Goal: Task Accomplishment & Management: Use online tool/utility

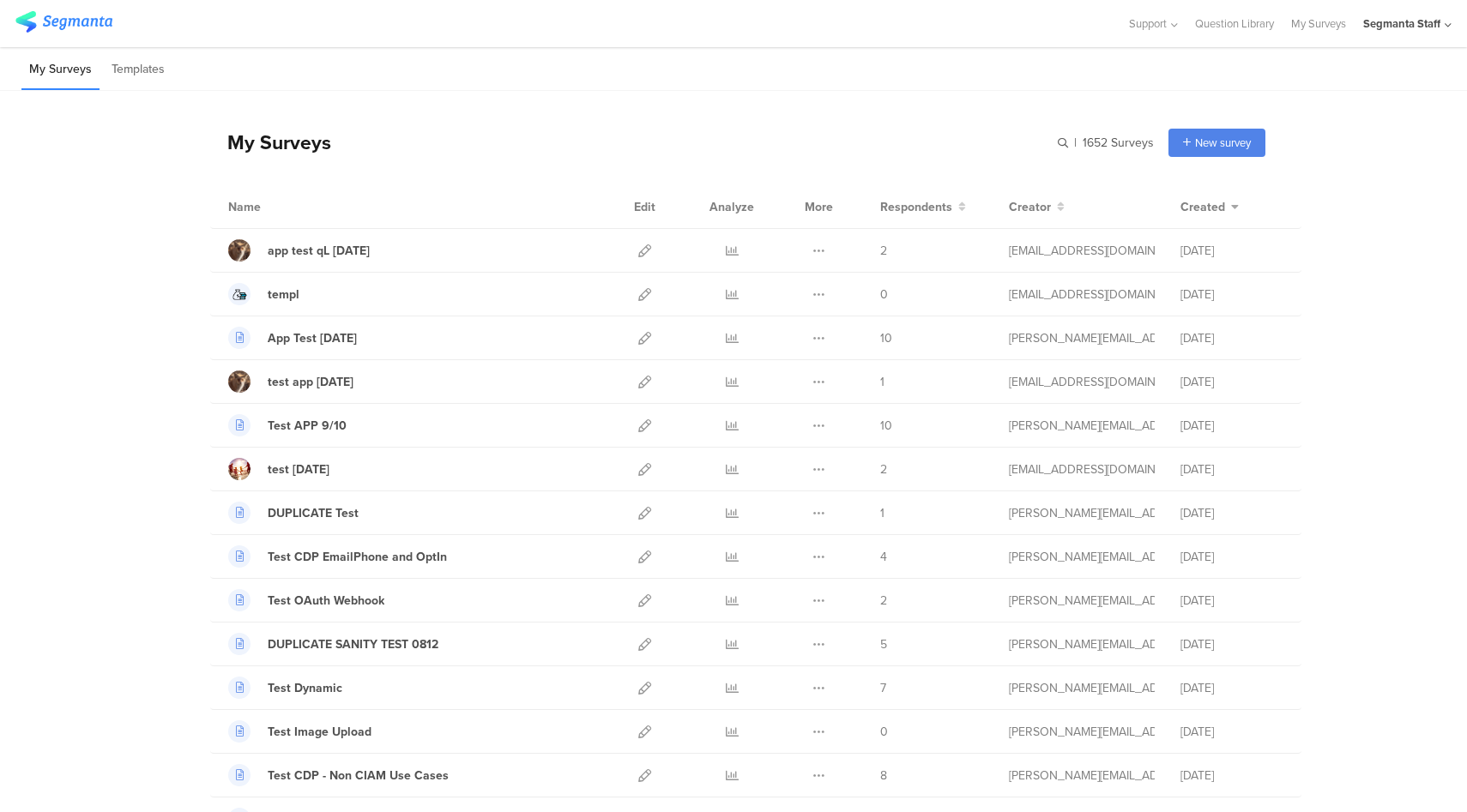
click at [1434, 32] on div "Segmanta Staff" at bounding box center [1407, 24] width 89 height 47
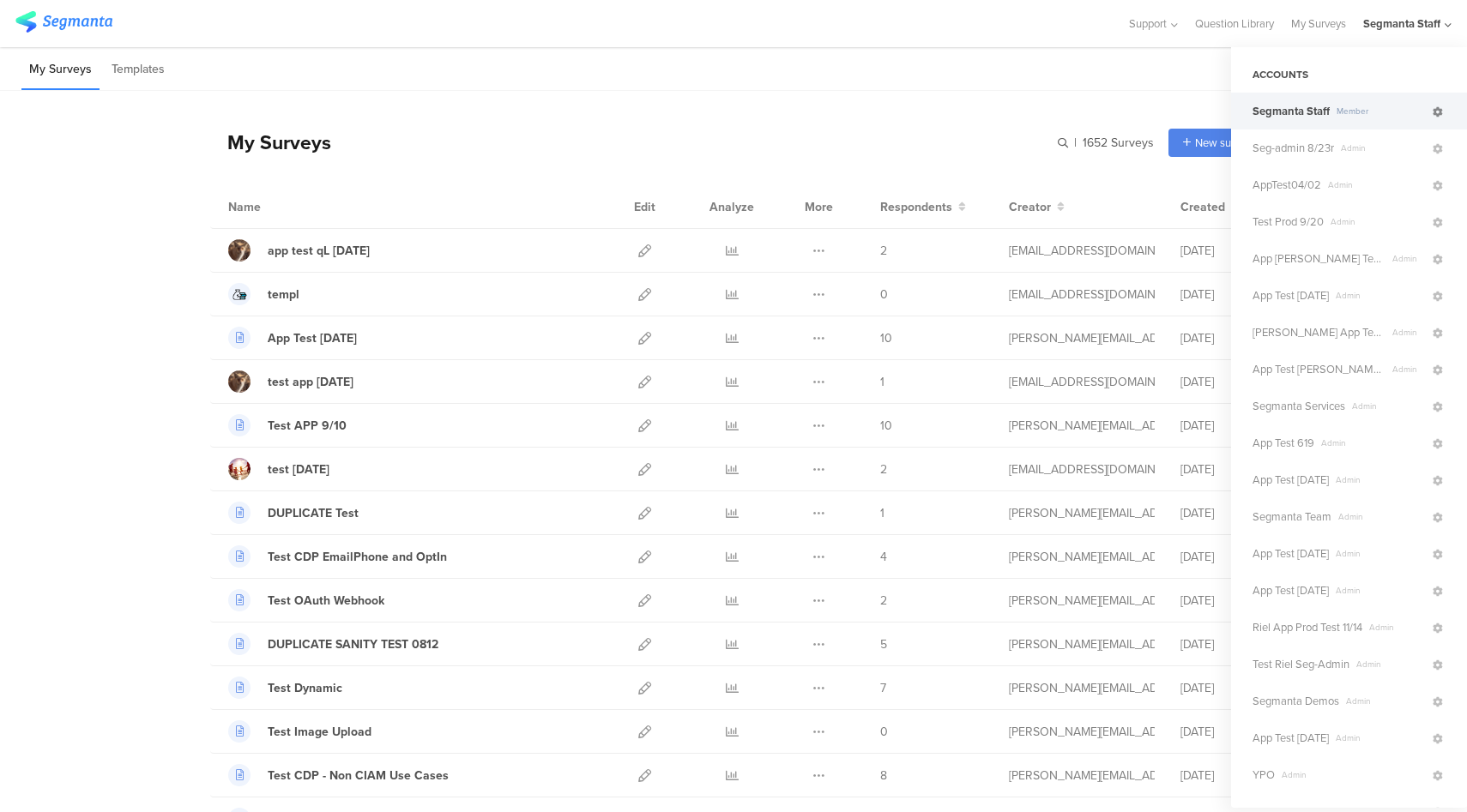
click at [1433, 117] on icon at bounding box center [1438, 112] width 11 height 11
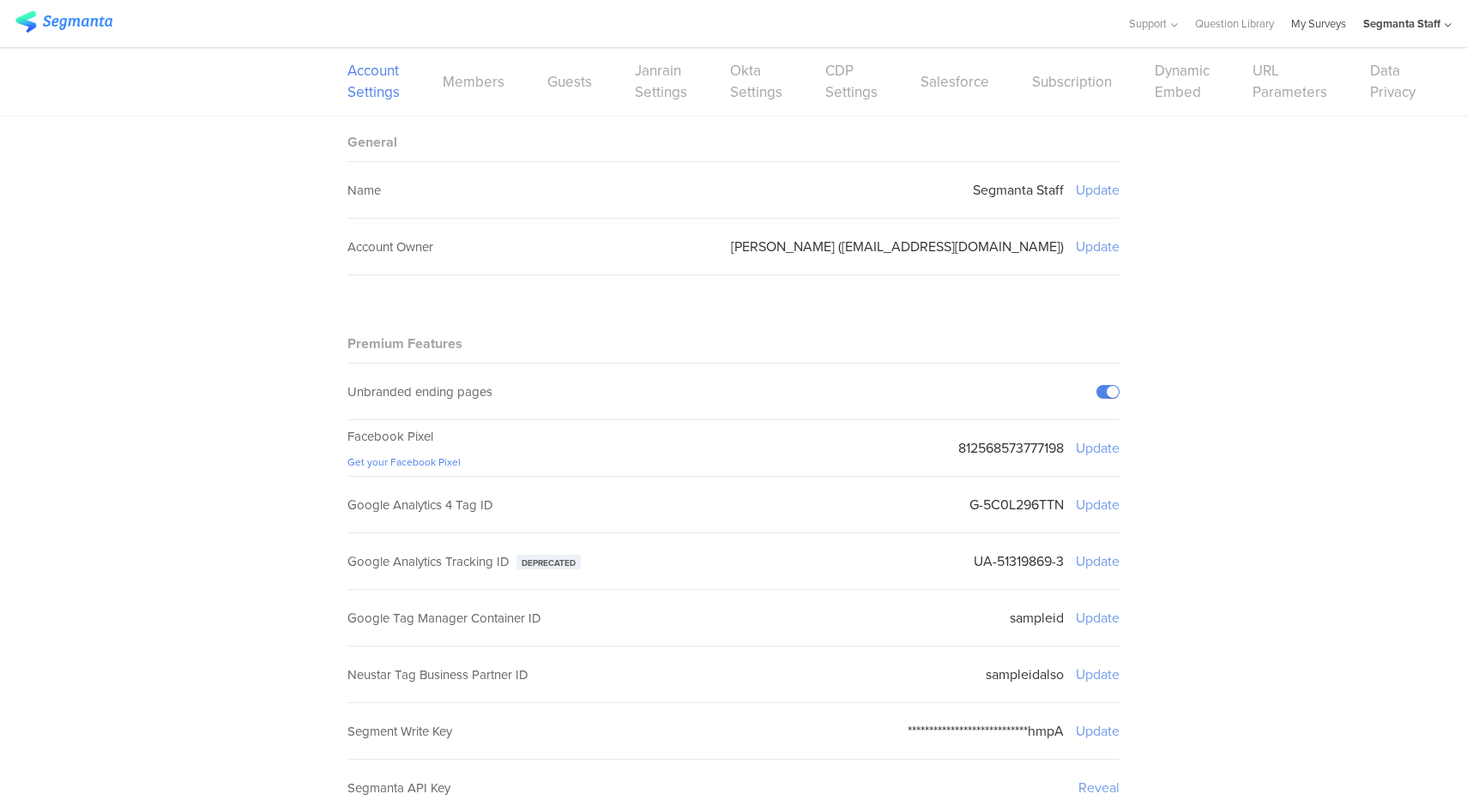
click at [1304, 36] on link "My Surveys" at bounding box center [1318, 24] width 55 height 47
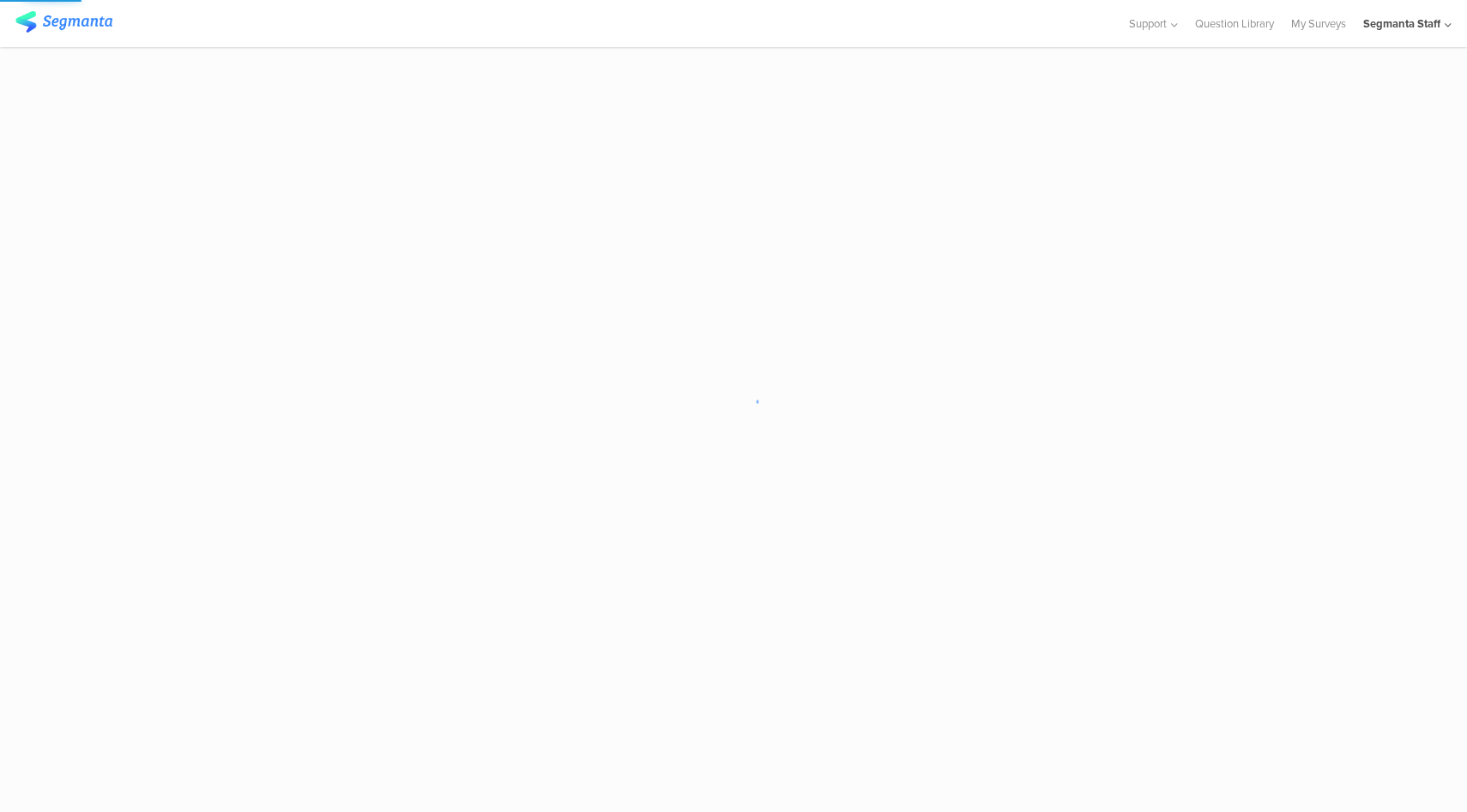
click at [1418, 29] on div "Segmanta Staff" at bounding box center [1402, 24] width 77 height 17
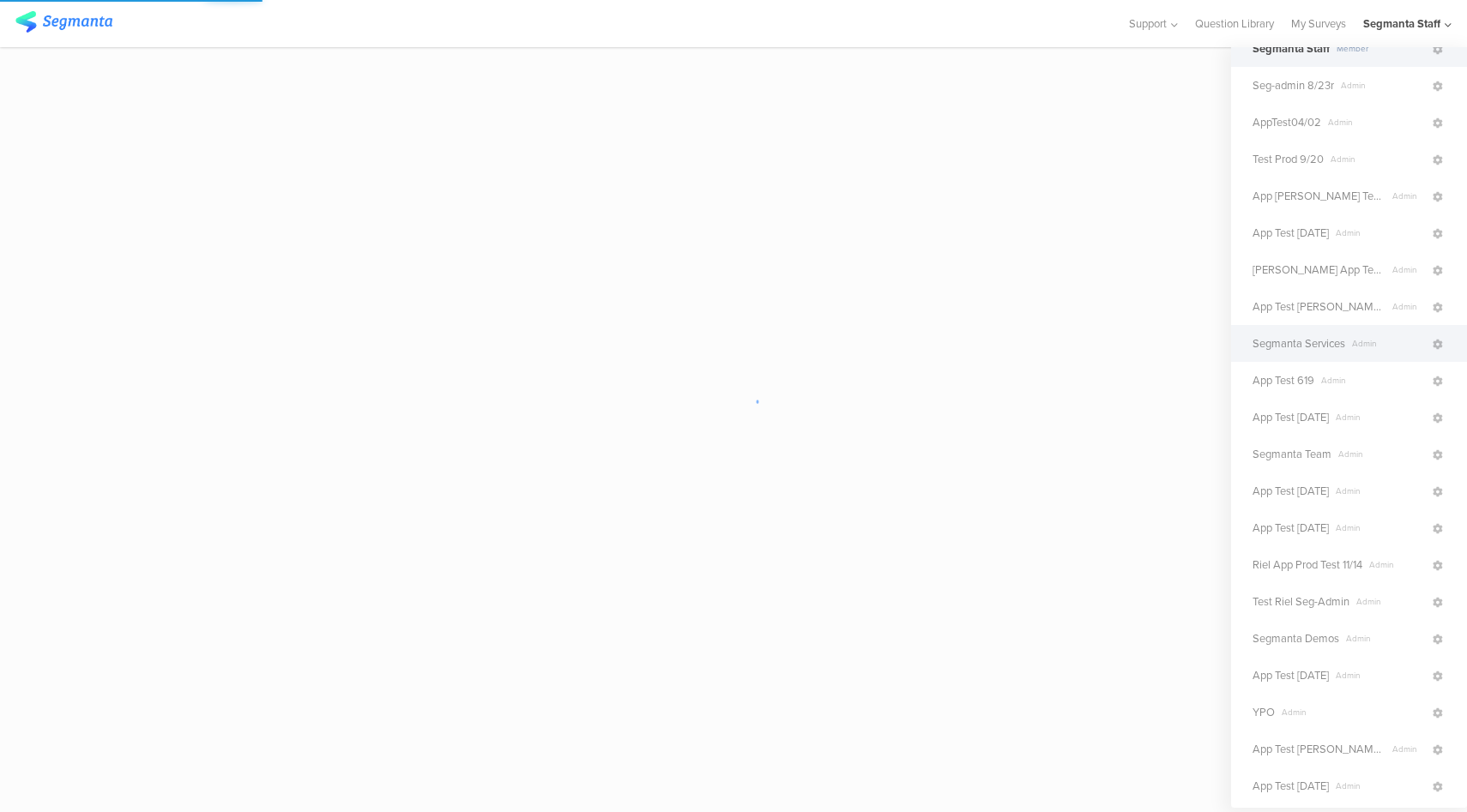
scroll to position [136, 0]
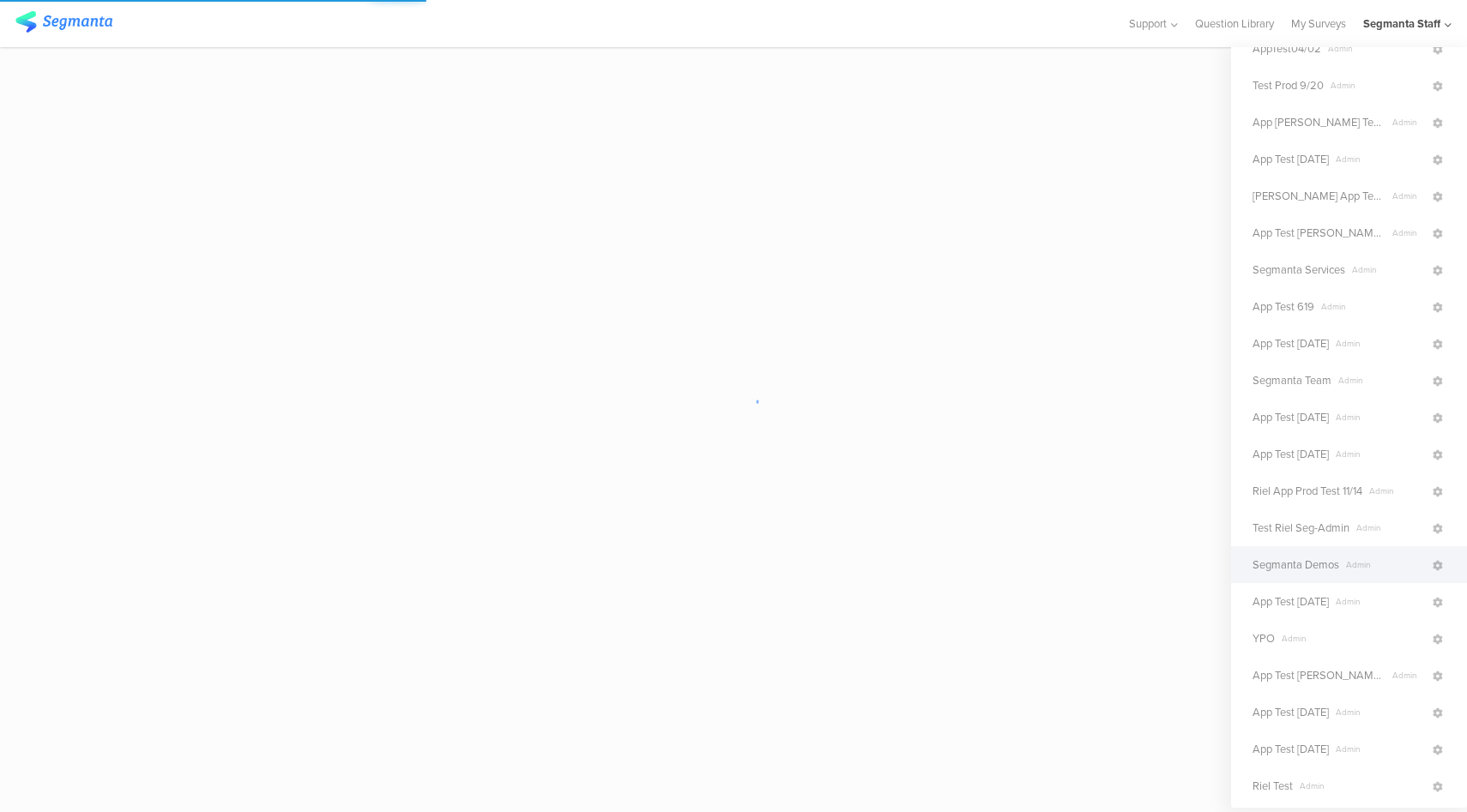
click at [1317, 566] on span "Segmanta Demos" at bounding box center [1295, 565] width 87 height 17
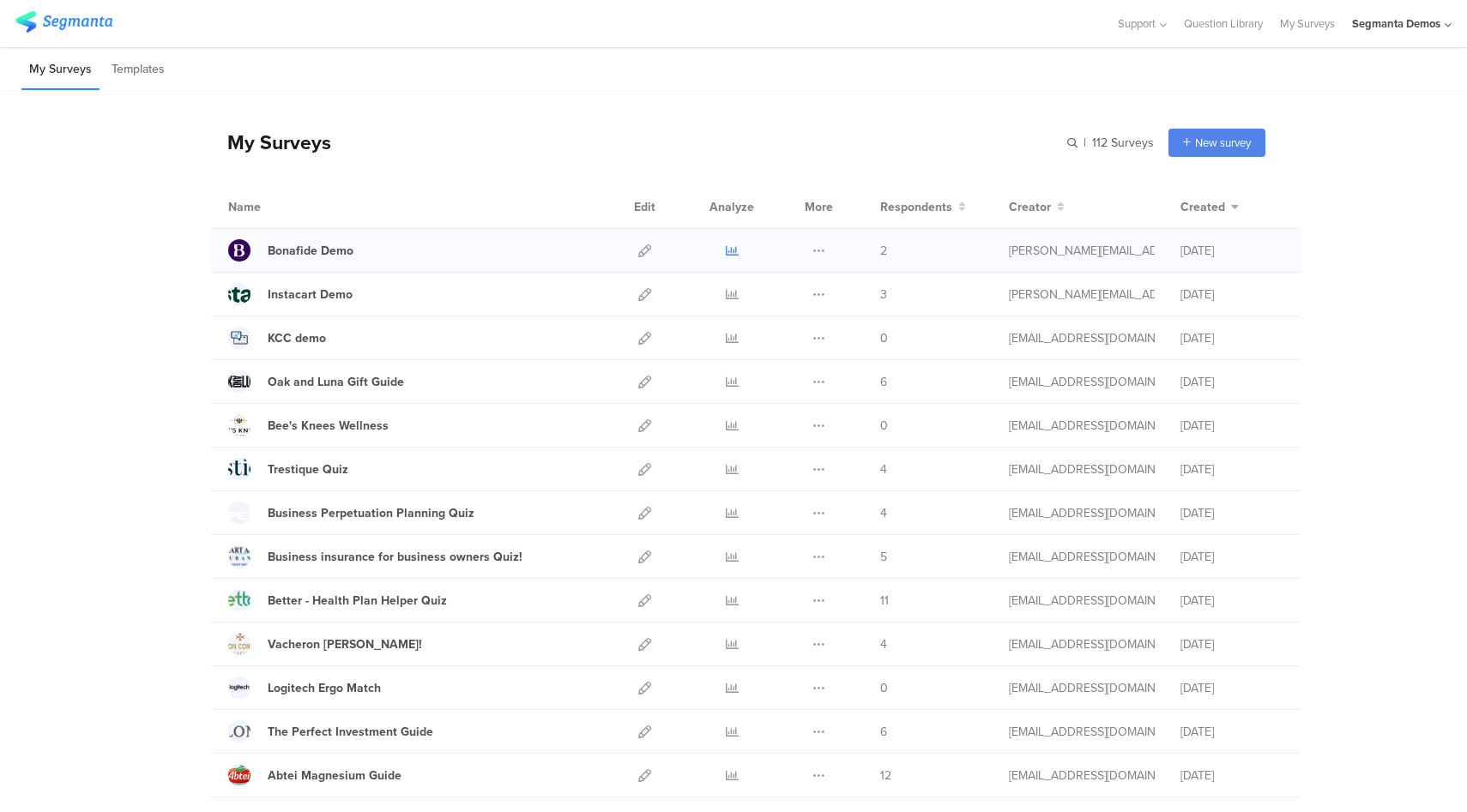
click at [726, 254] on icon at bounding box center [732, 251] width 13 height 13
click at [325, 256] on div "Bonafide Demo" at bounding box center [311, 251] width 86 height 18
click at [638, 250] on icon at bounding box center [644, 251] width 13 height 13
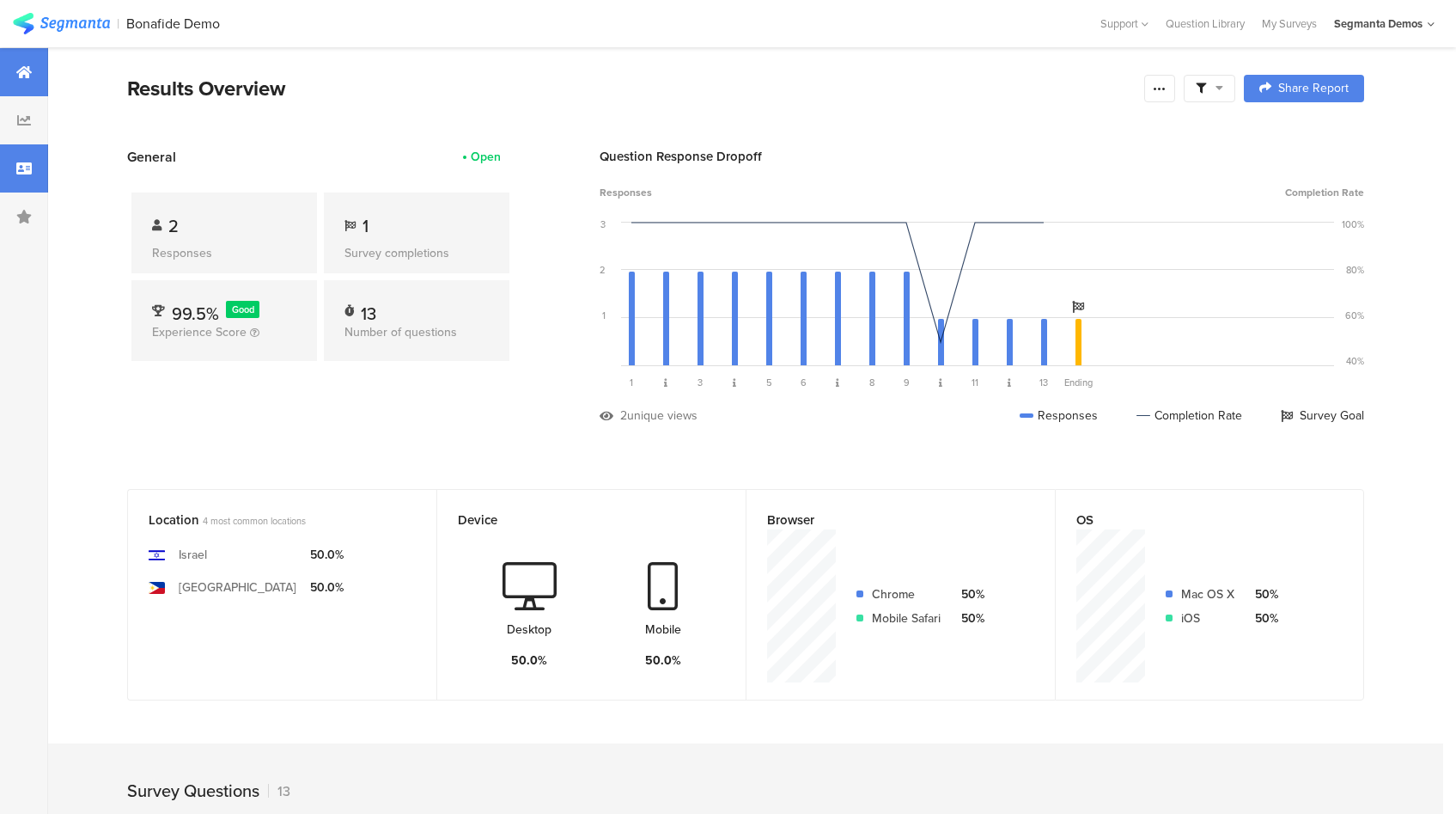
click at [25, 179] on div at bounding box center [24, 168] width 48 height 48
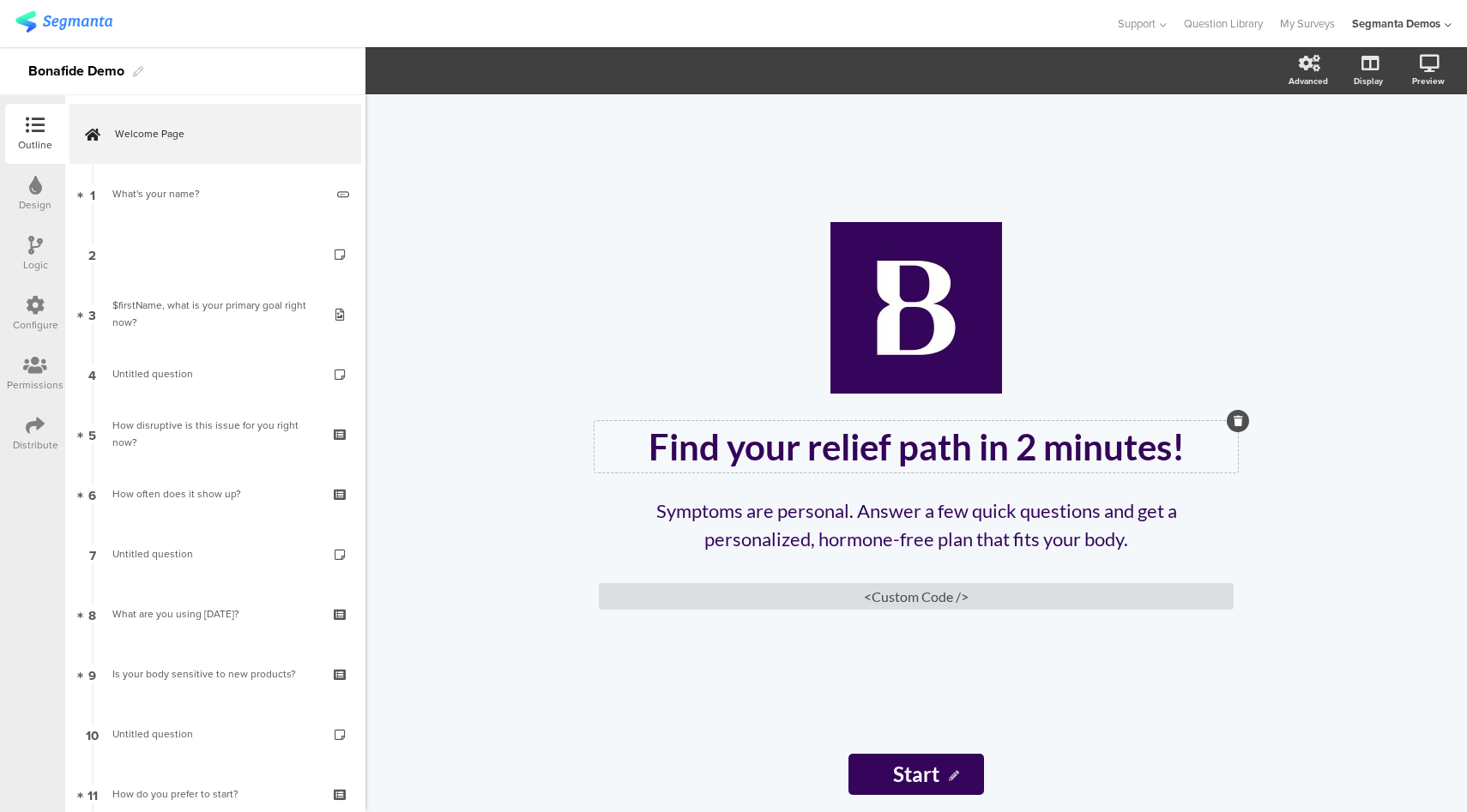
click at [979, 446] on div "Find your relief path in 2 minutes! Find your relief path in 2 minutes!" at bounding box center [916, 446] width 643 height 52
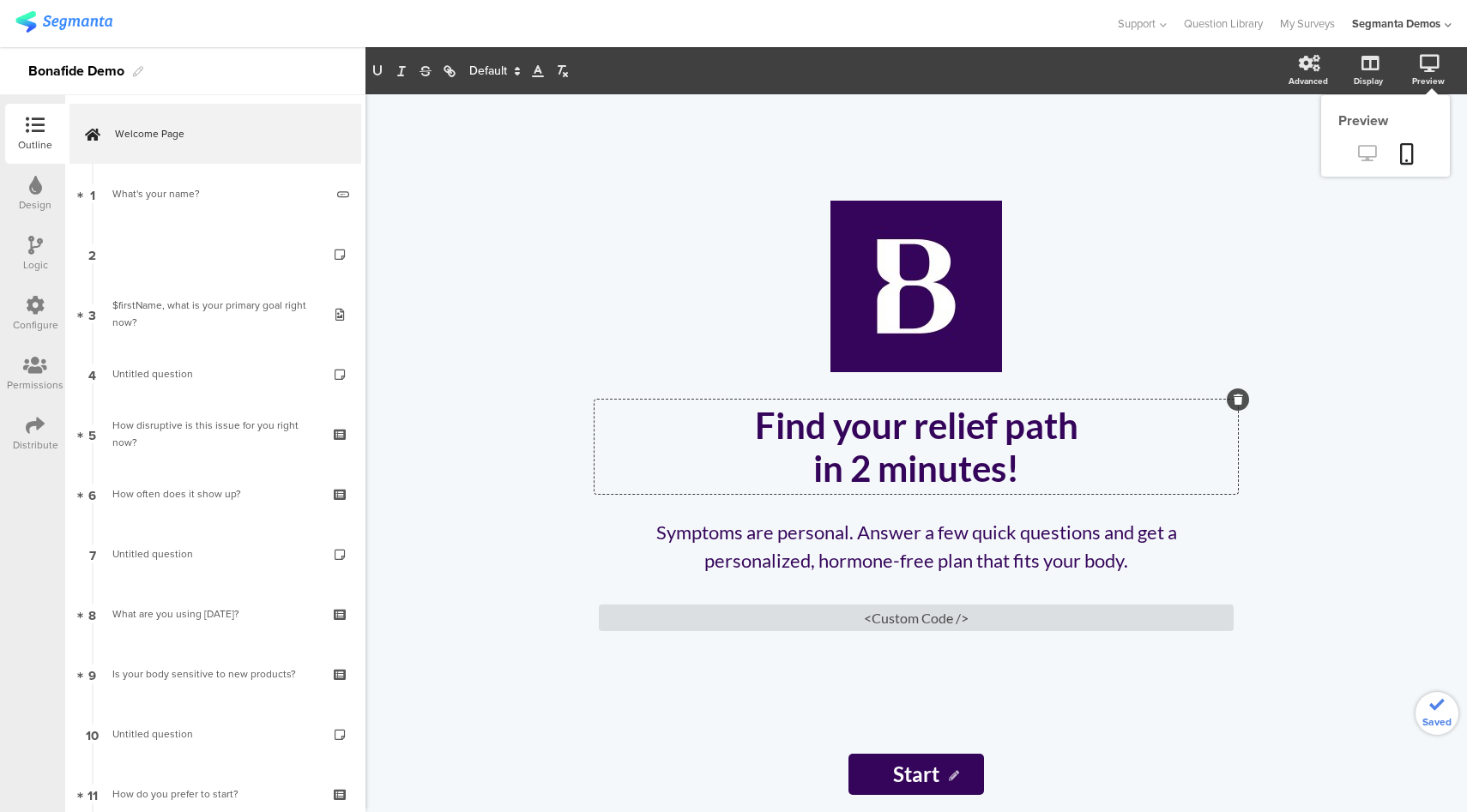
click at [1374, 150] on icon at bounding box center [1367, 153] width 18 height 17
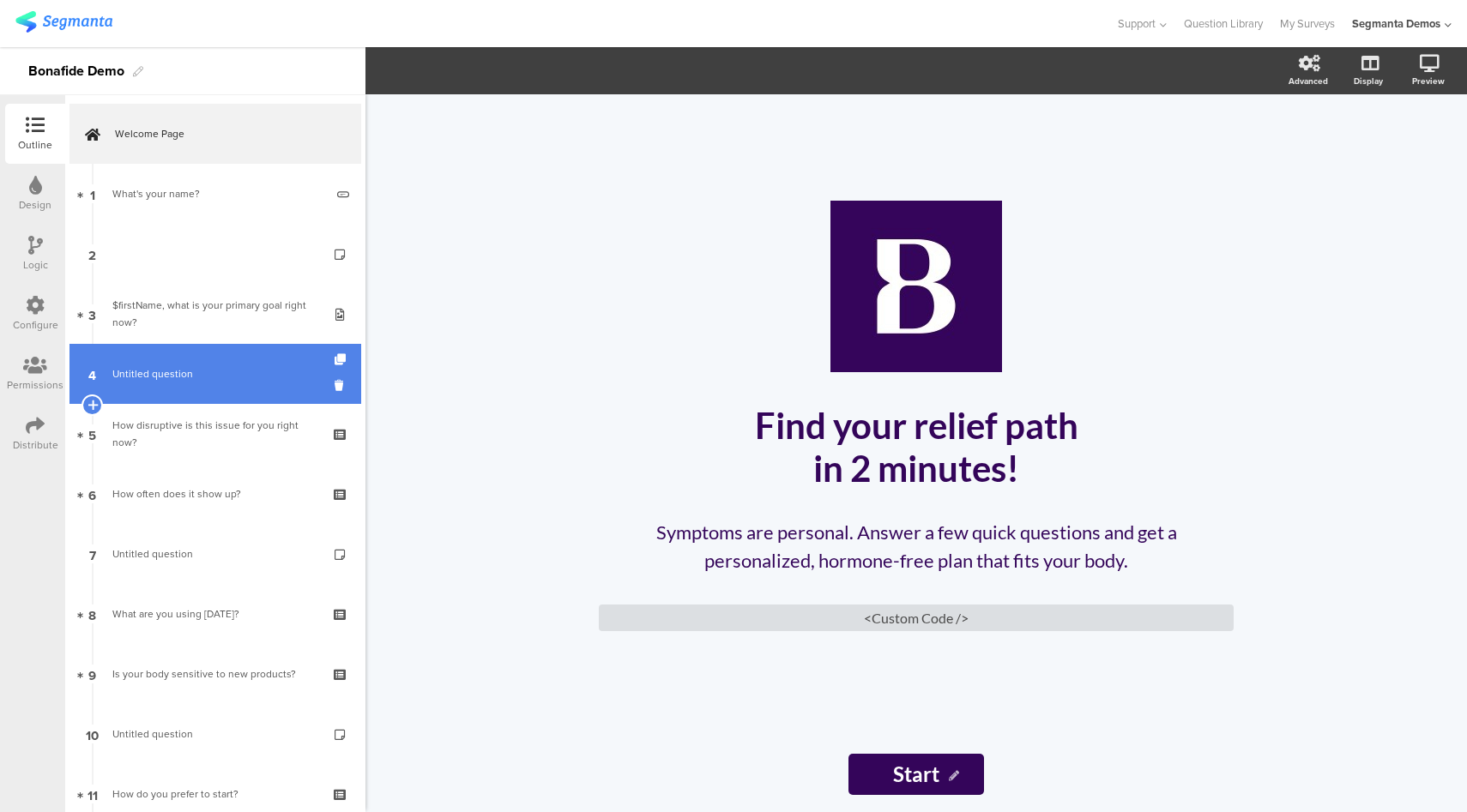
click at [184, 355] on link "4 Untitled question" at bounding box center [215, 374] width 291 height 60
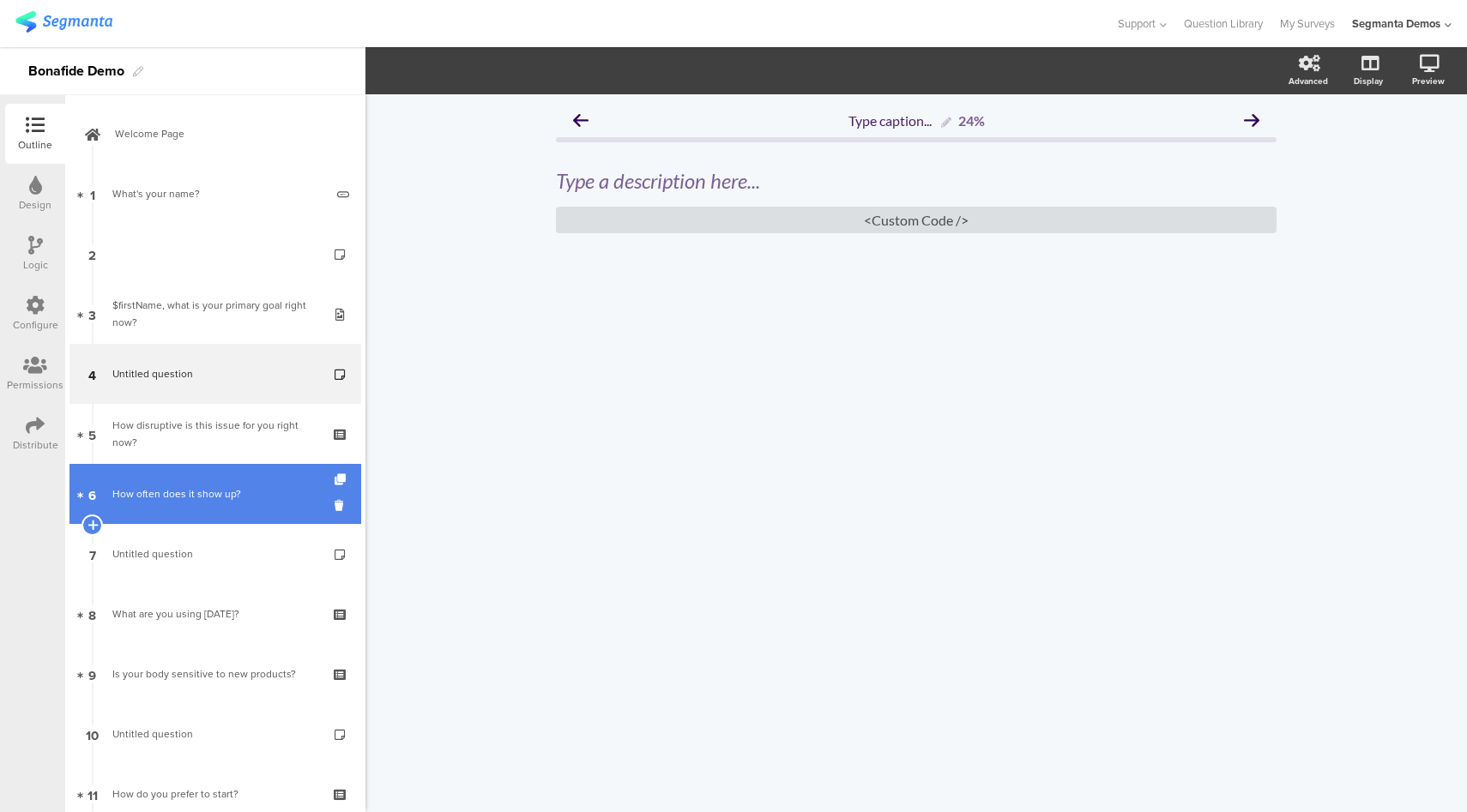
click at [225, 510] on link "6 How often does it show up?" at bounding box center [215, 494] width 291 height 60
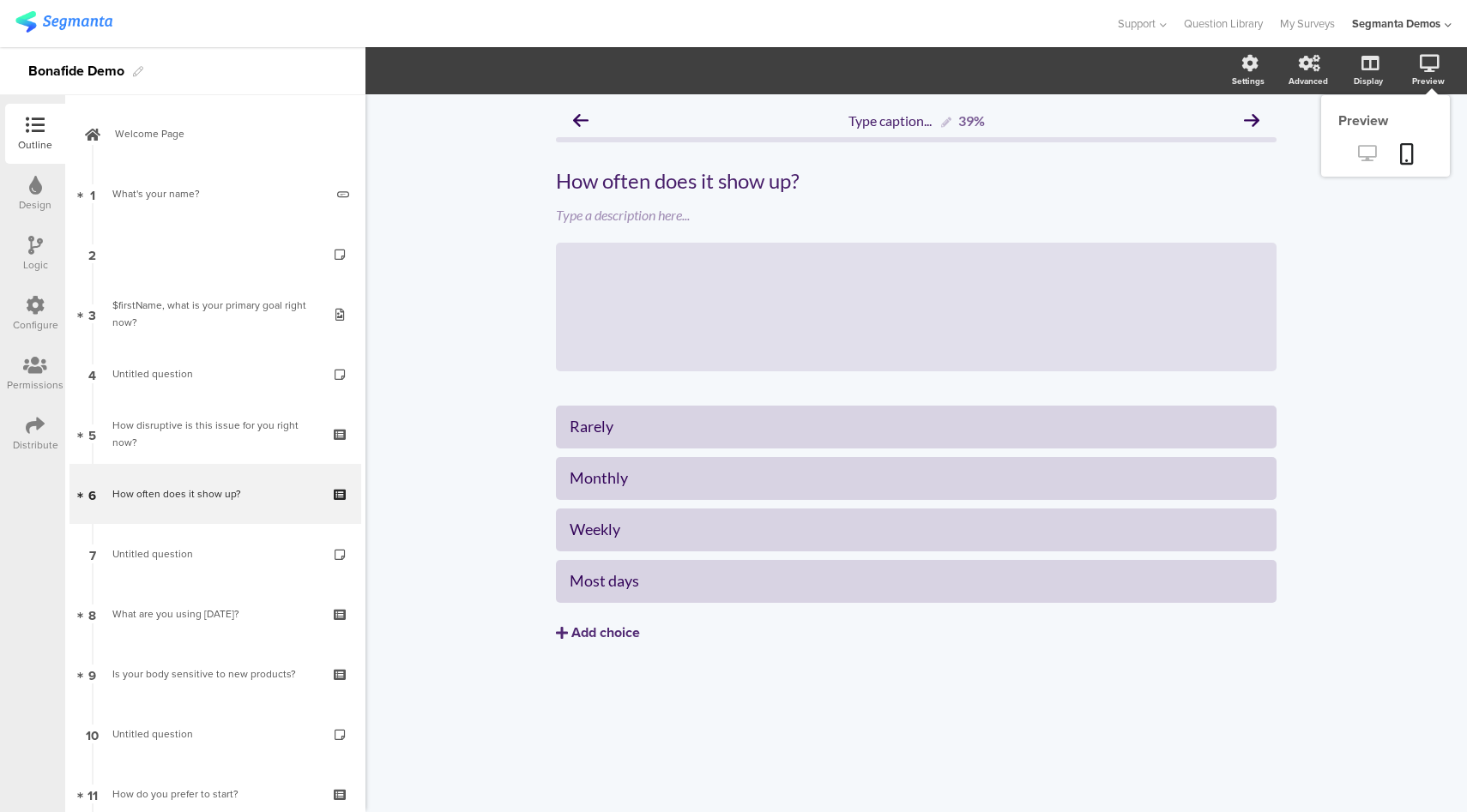
click at [1367, 153] on icon at bounding box center [1367, 153] width 18 height 17
click at [32, 308] on icon at bounding box center [35, 305] width 19 height 19
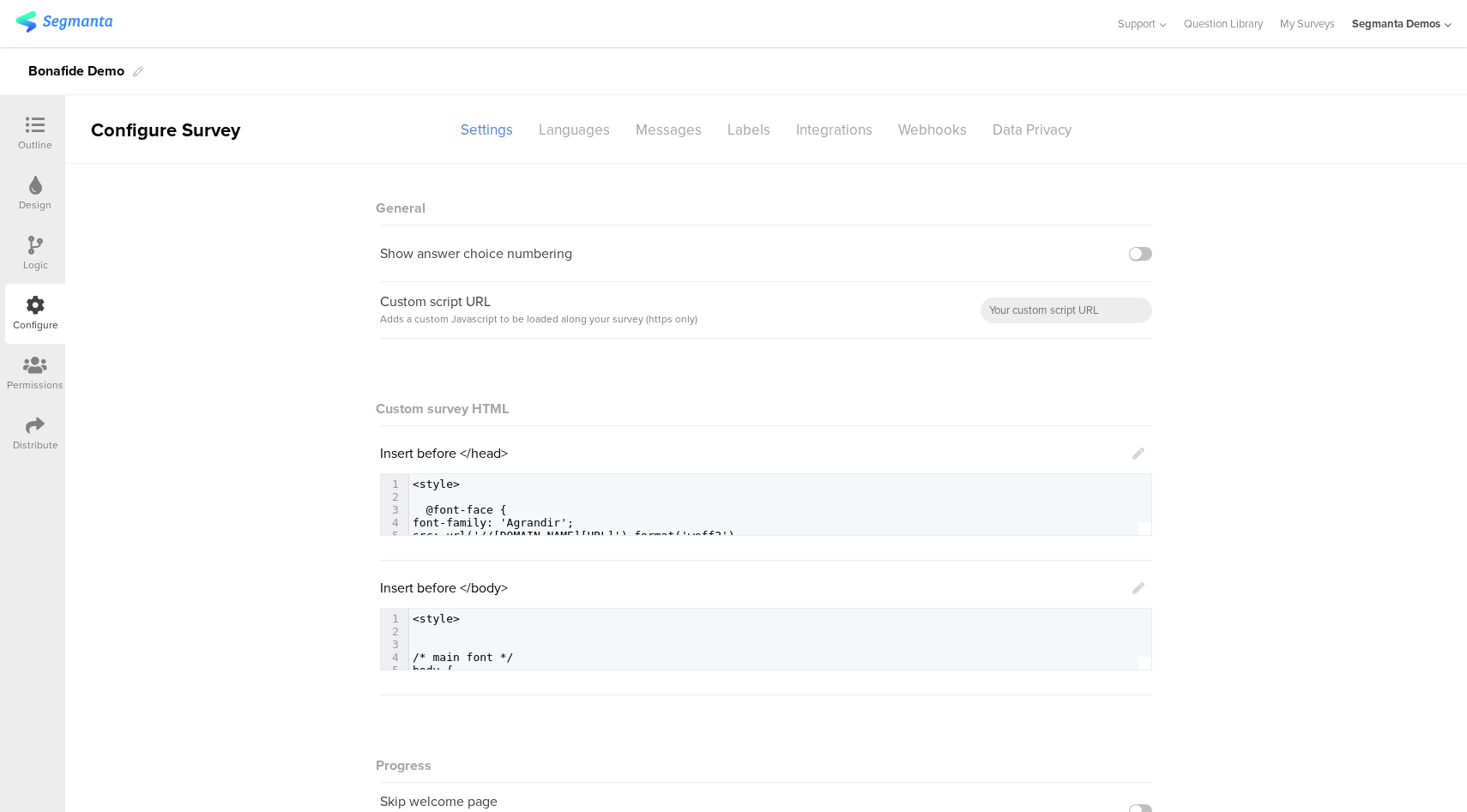
click at [1133, 588] on icon at bounding box center [1139, 588] width 12 height 12
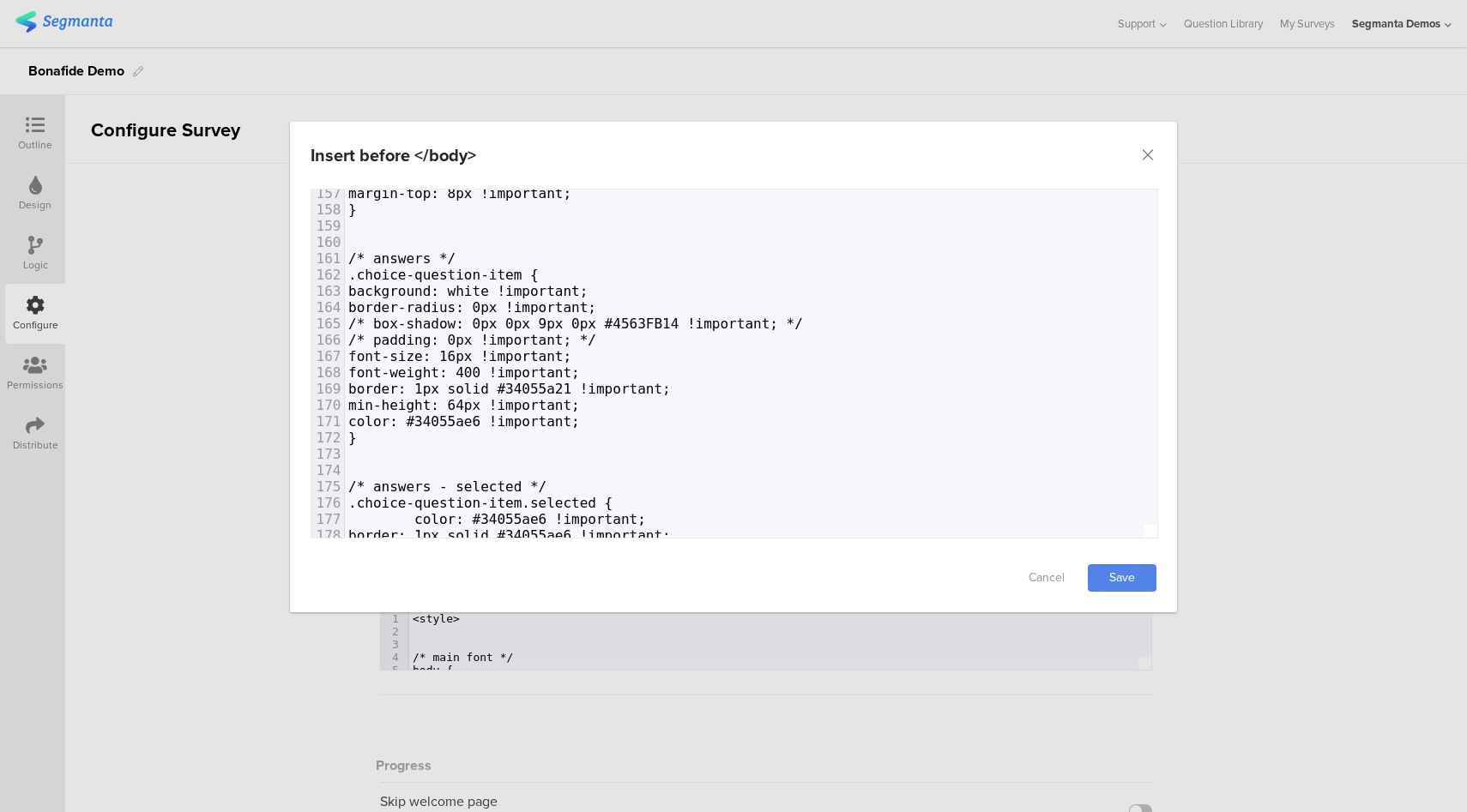
scroll to position [2564, 0]
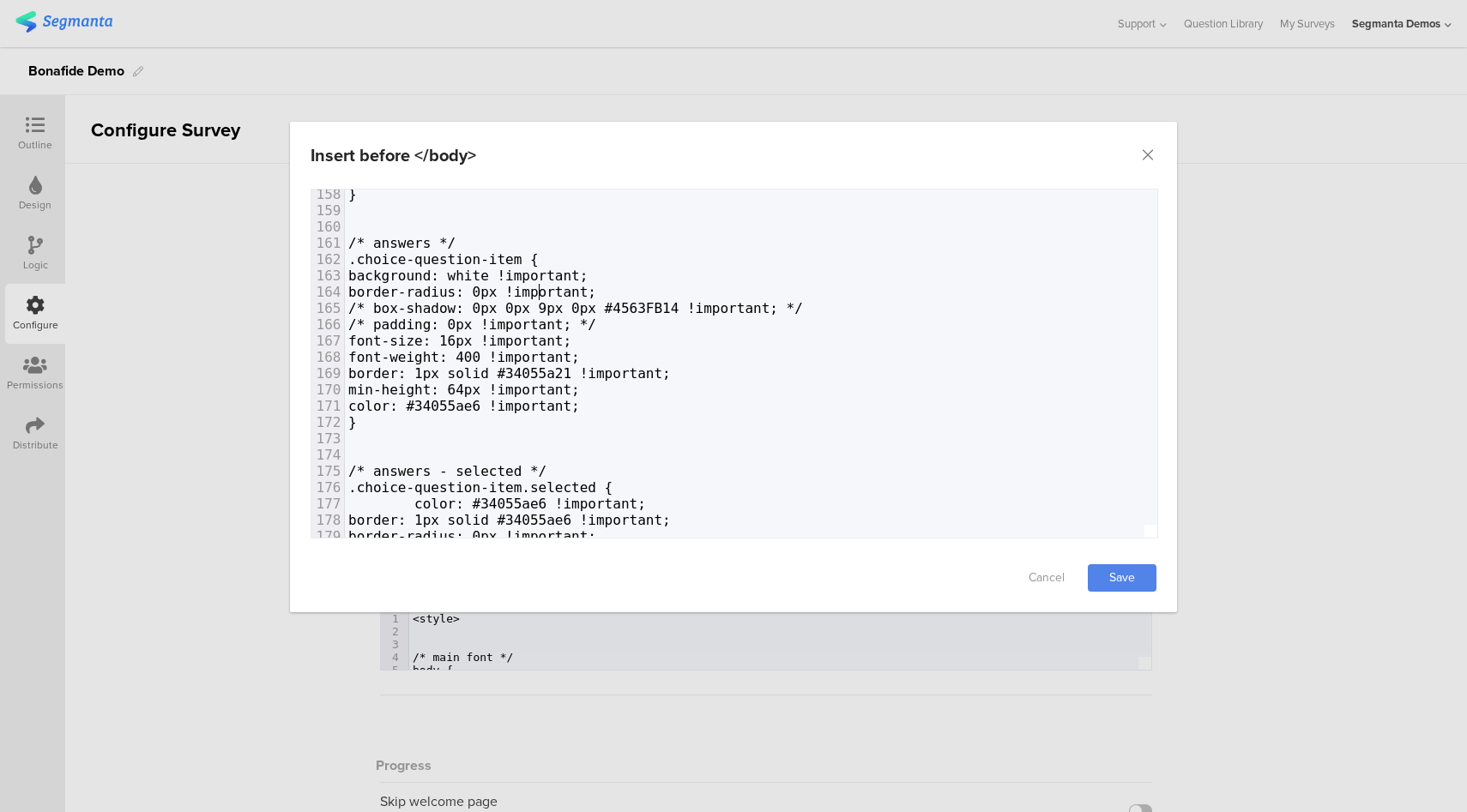
click at [538, 293] on span "border-radius: 0px !important;" at bounding box center [472, 292] width 248 height 17
type textarea "5"
type textarea "2"
click at [1147, 583] on link "Save" at bounding box center [1122, 577] width 68 height 27
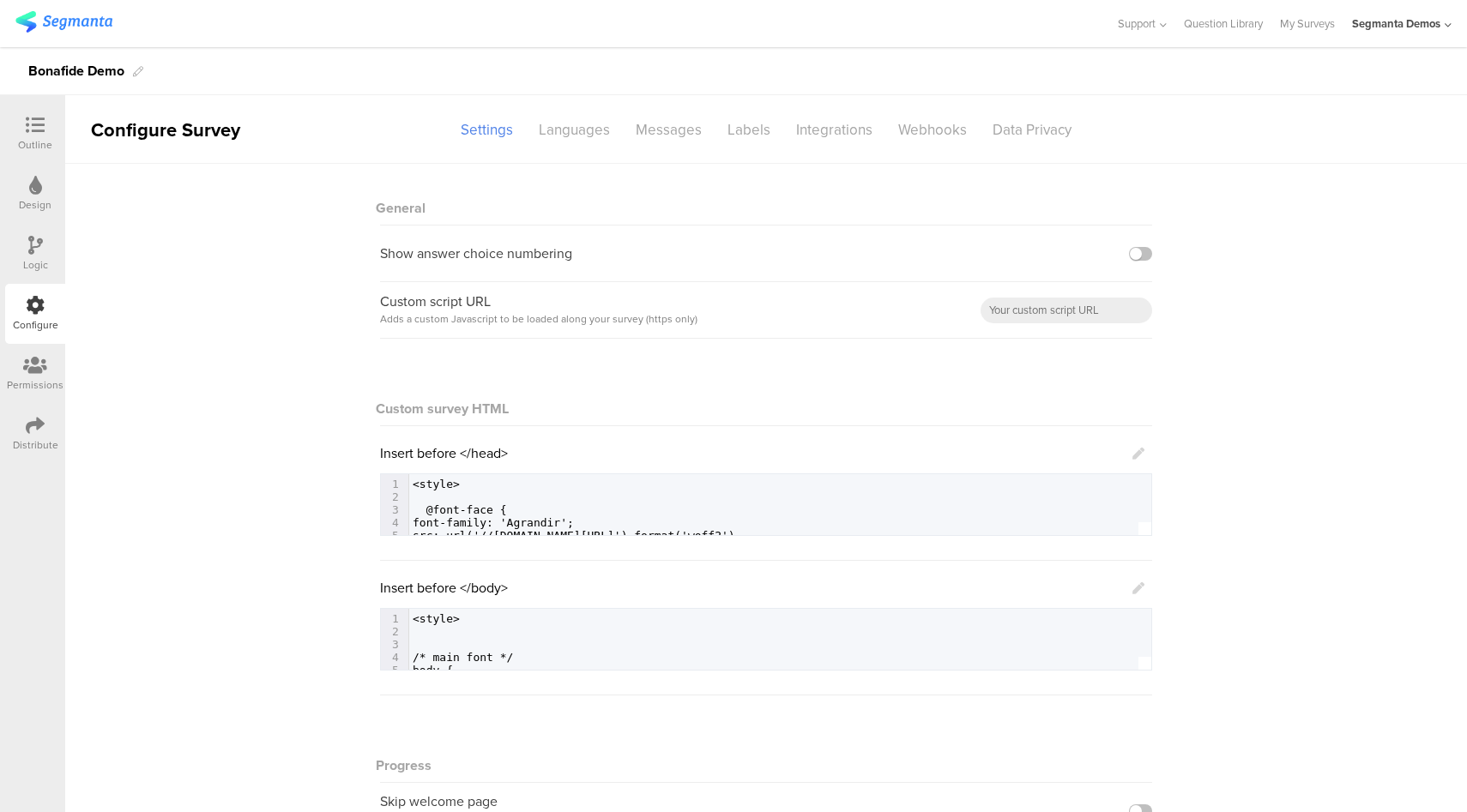
click at [38, 246] on icon at bounding box center [35, 246] width 15 height 19
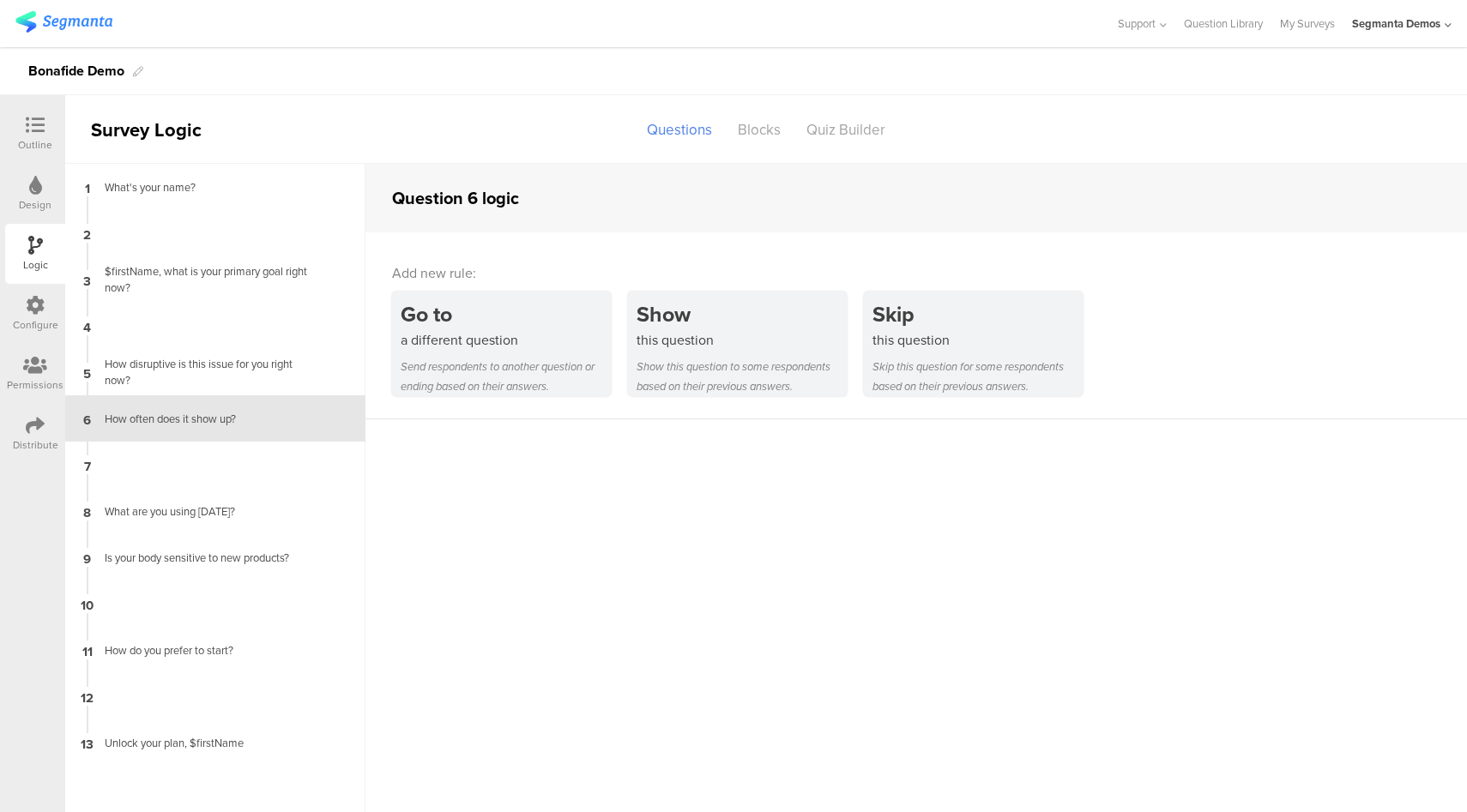
click at [48, 304] on div "Configure" at bounding box center [35, 314] width 60 height 60
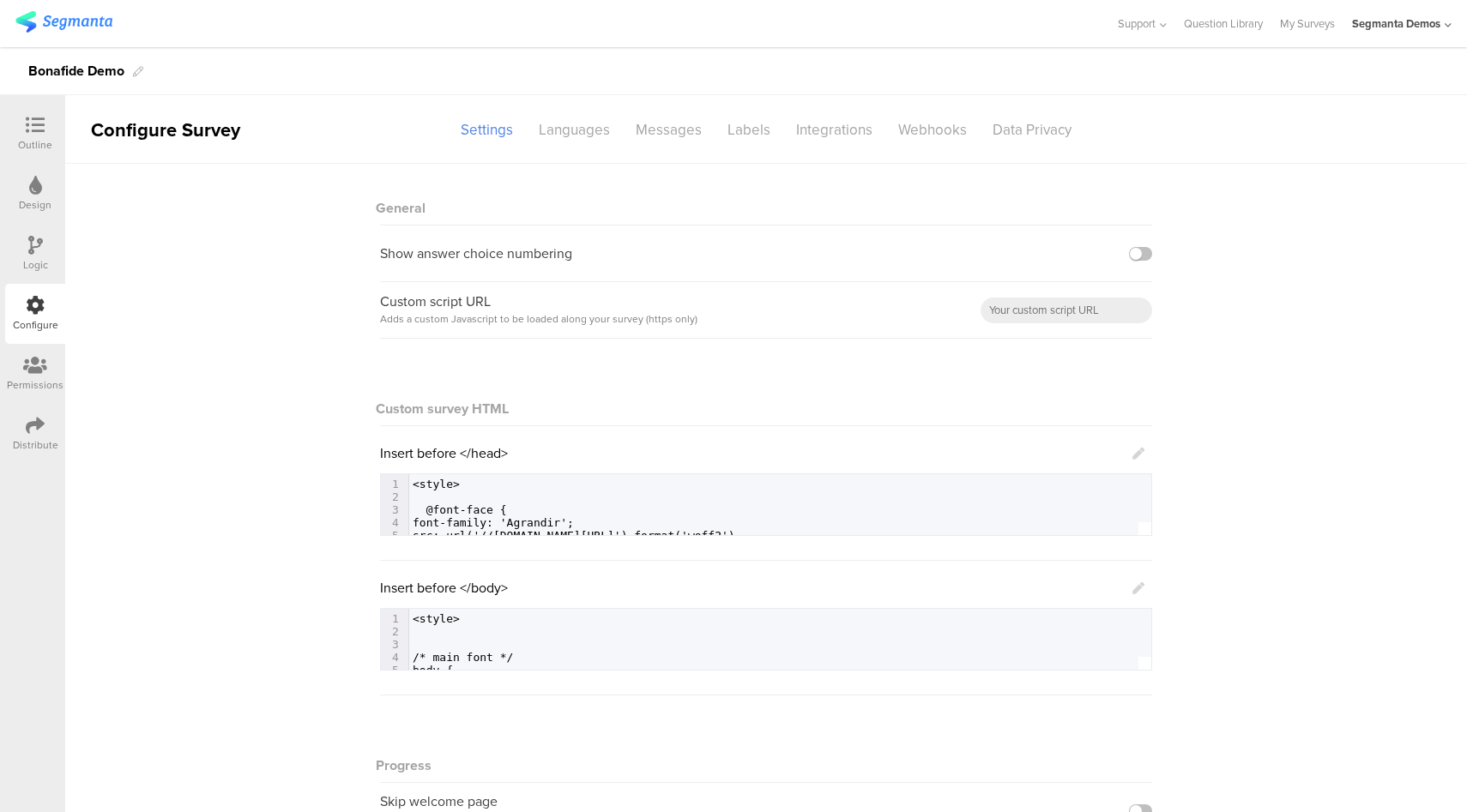
click at [1136, 589] on icon at bounding box center [1139, 588] width 12 height 12
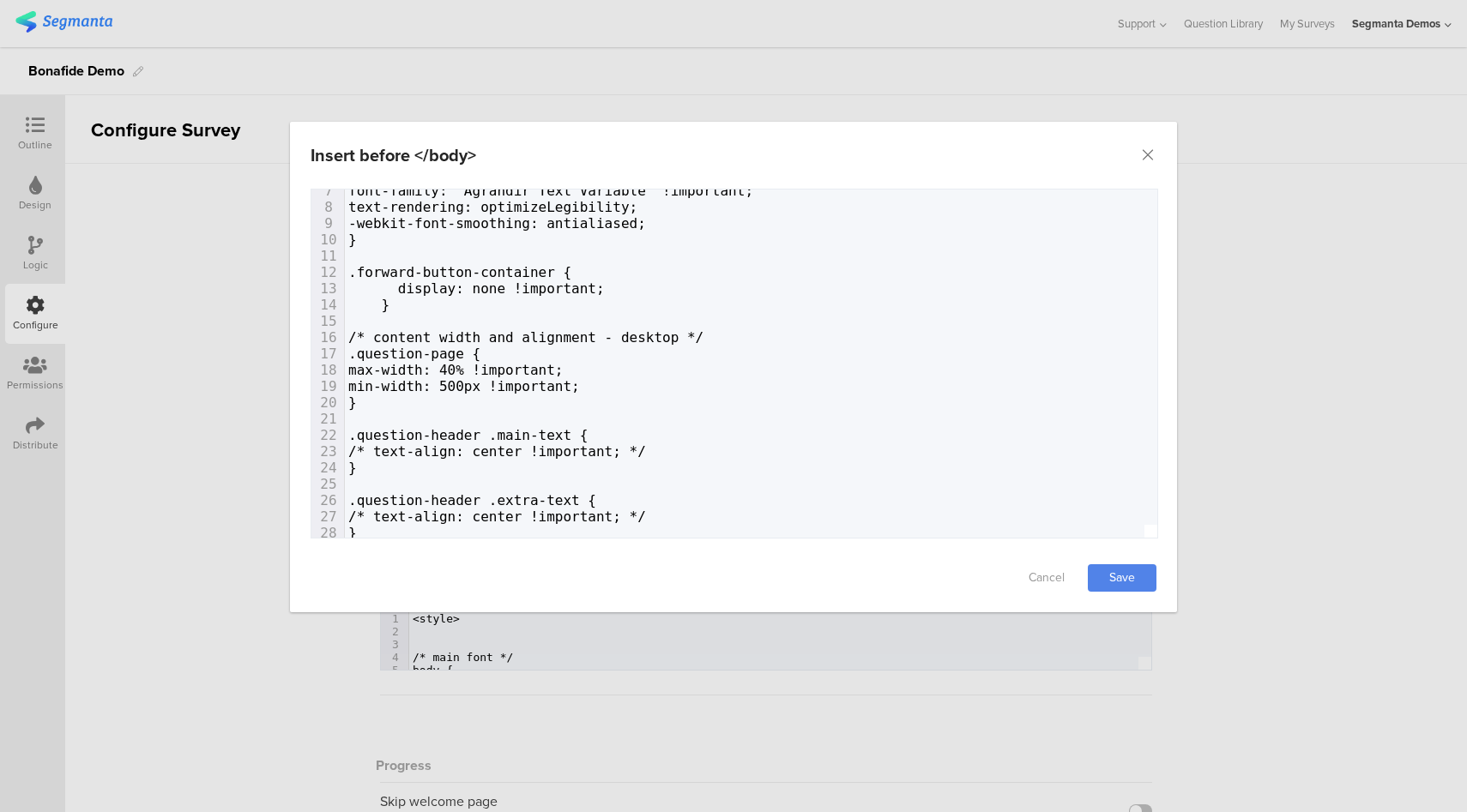
scroll to position [303, 0]
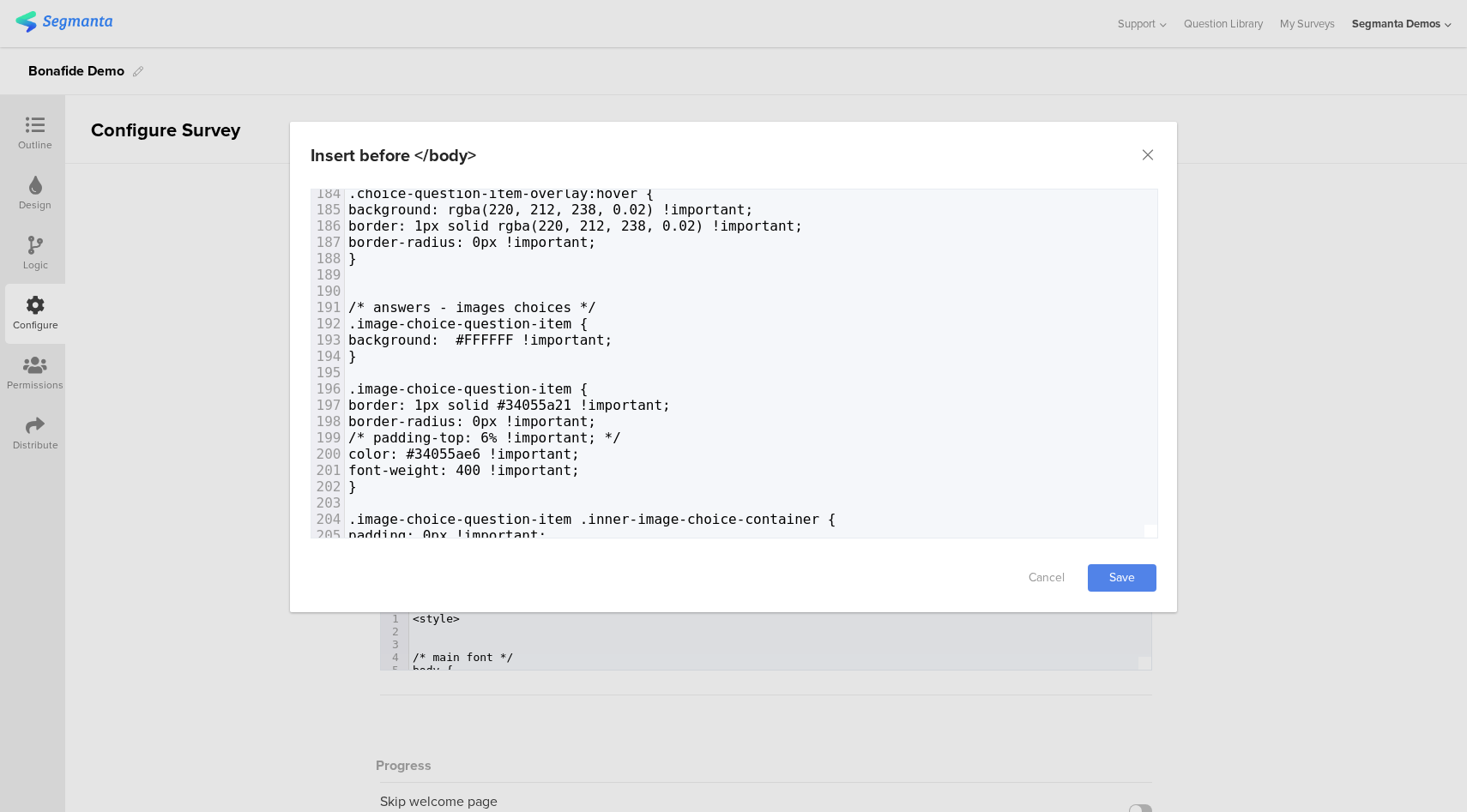
click at [541, 423] on span "border-radius: 0px !important;" at bounding box center [472, 421] width 248 height 17
type textarea "2"
click at [1162, 577] on div "Cancel Save" at bounding box center [733, 578] width 887 height 68
click at [1146, 579] on link "Save" at bounding box center [1122, 577] width 68 height 27
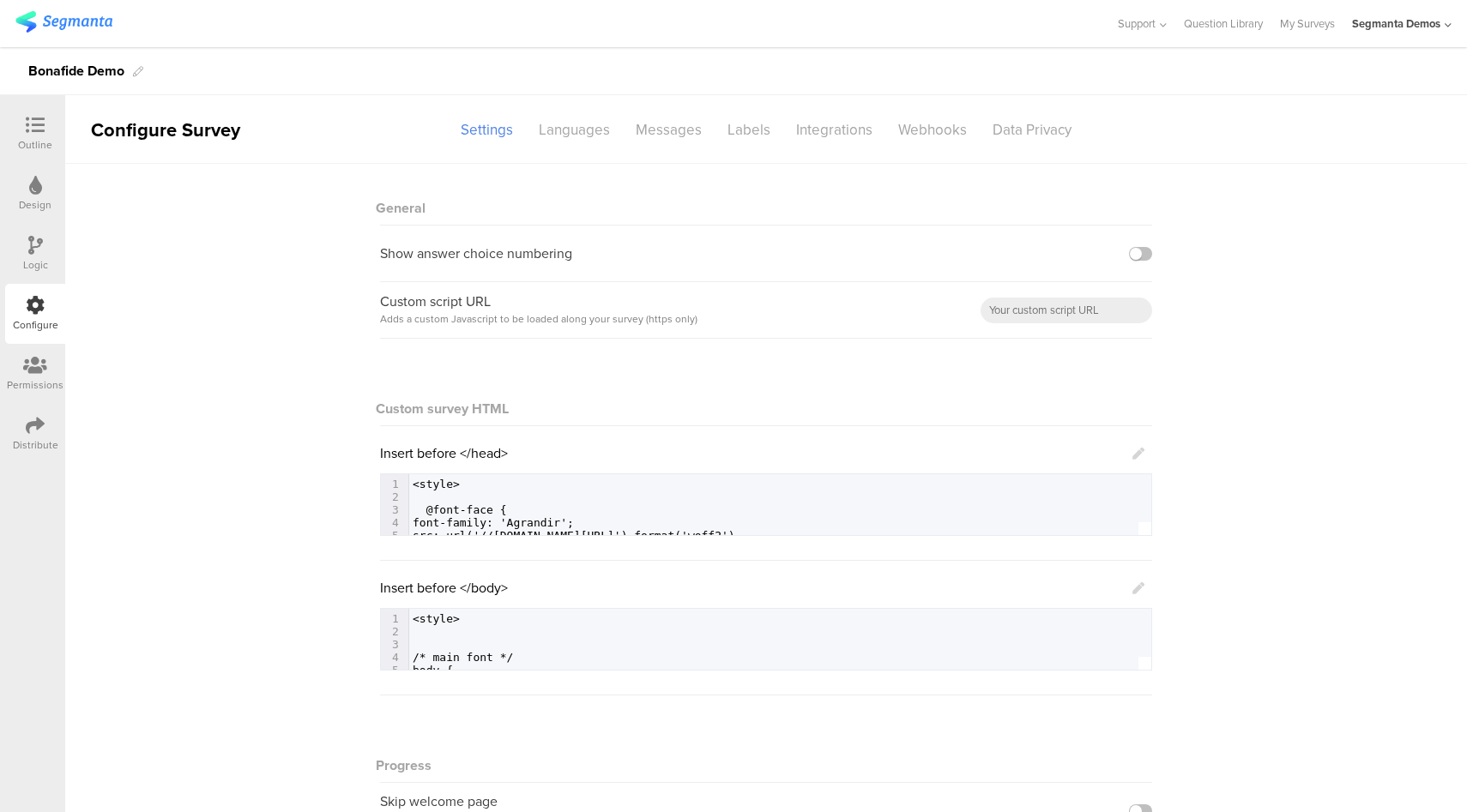
click at [25, 134] on icon at bounding box center [35, 125] width 19 height 19
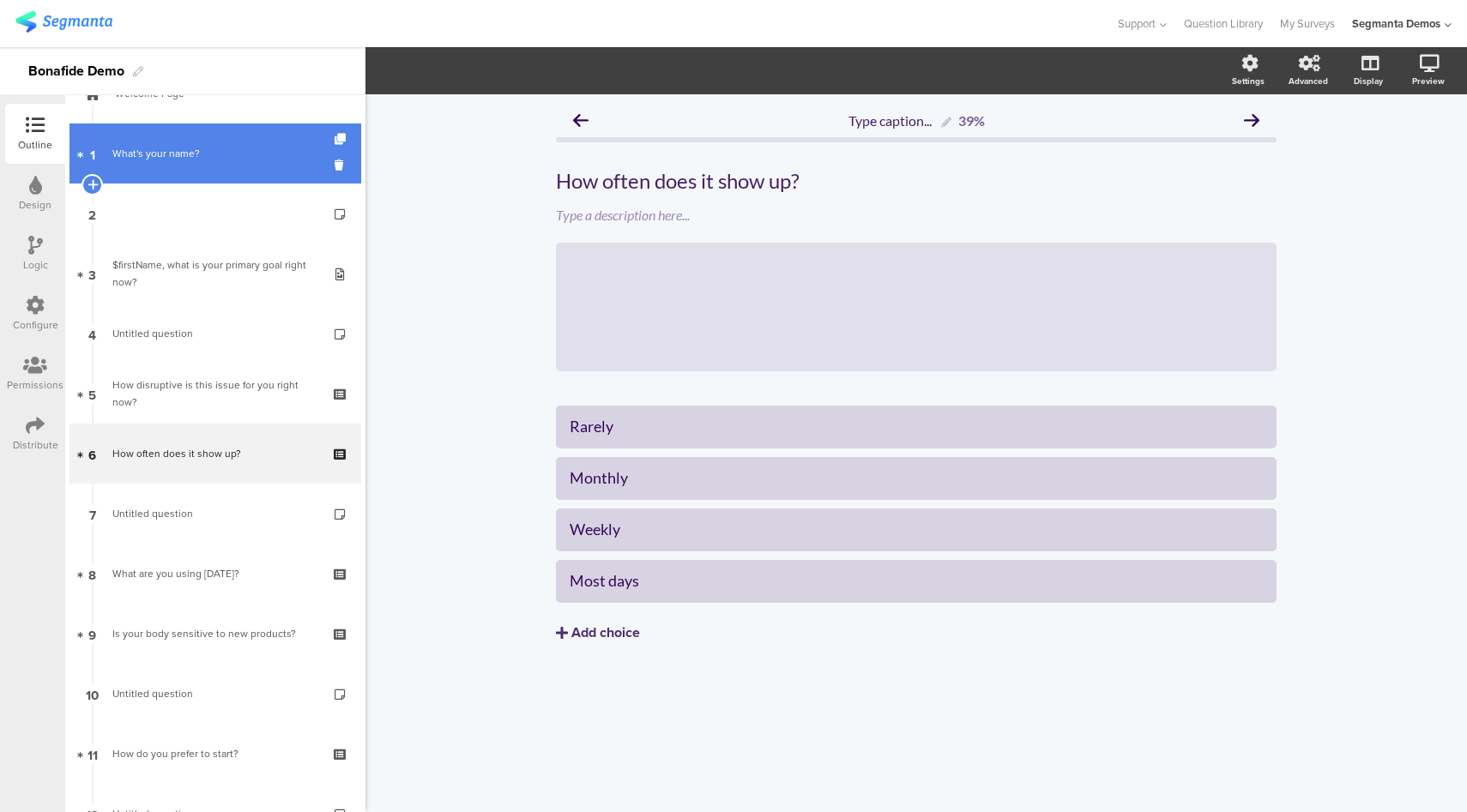
click at [246, 173] on link "1 What's your name?" at bounding box center [215, 153] width 291 height 60
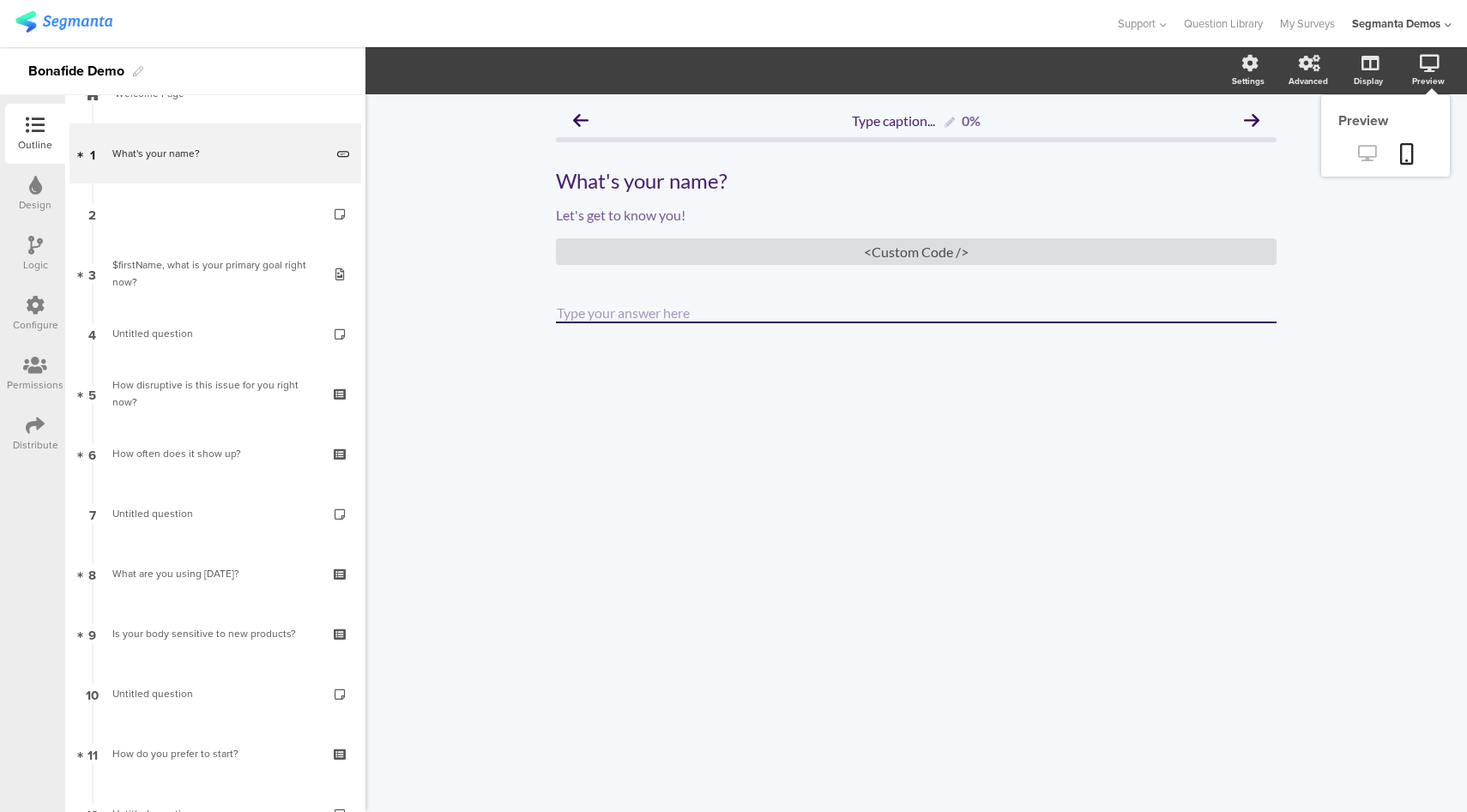
click at [1380, 154] on link at bounding box center [1367, 154] width 42 height 28
click at [36, 317] on div "Configure" at bounding box center [36, 325] width 46 height 16
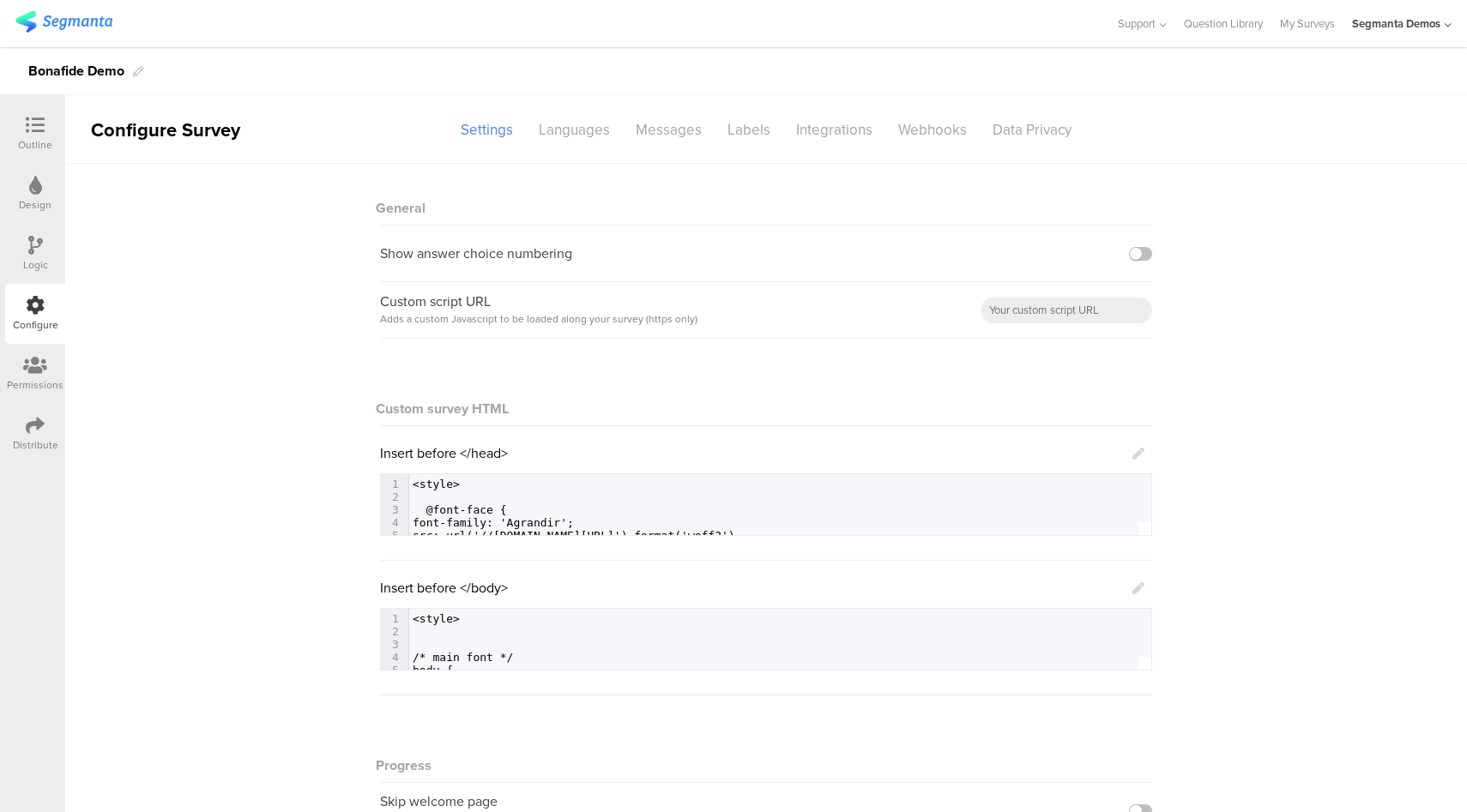
click at [1133, 589] on icon at bounding box center [1139, 588] width 12 height 12
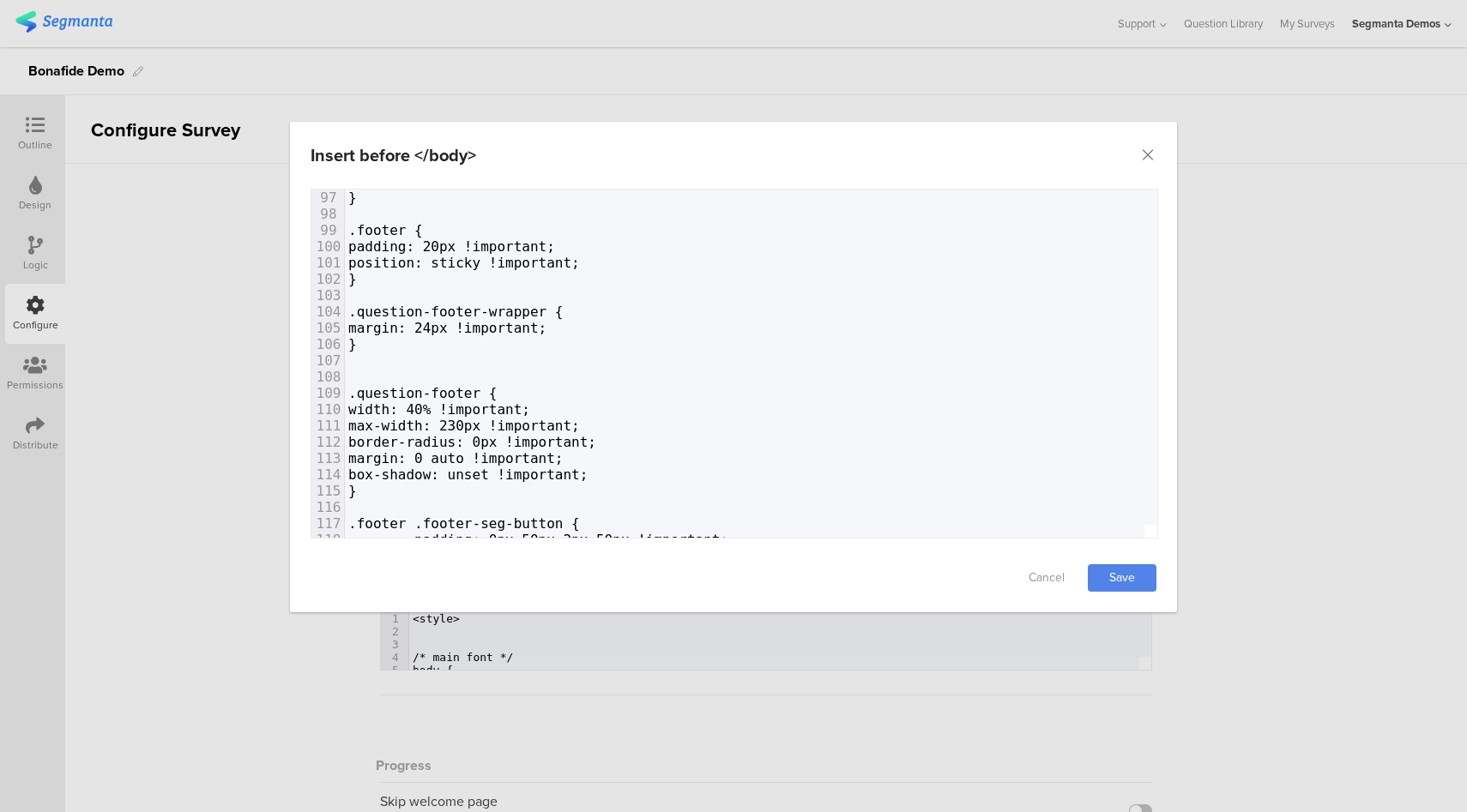
scroll to position [1573, 0]
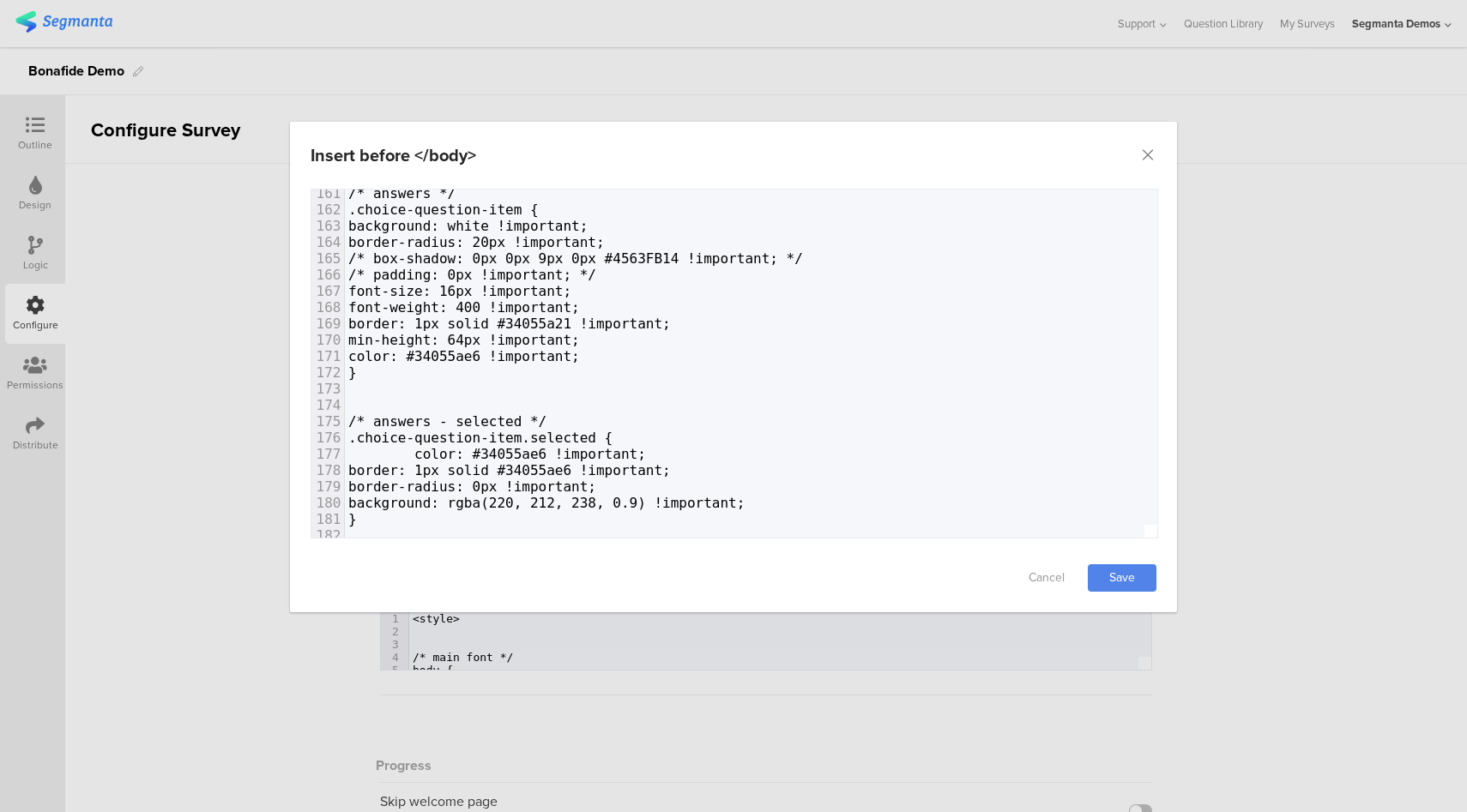
click at [546, 246] on span "border-radius: 20px !important;" at bounding box center [476, 242] width 256 height 17
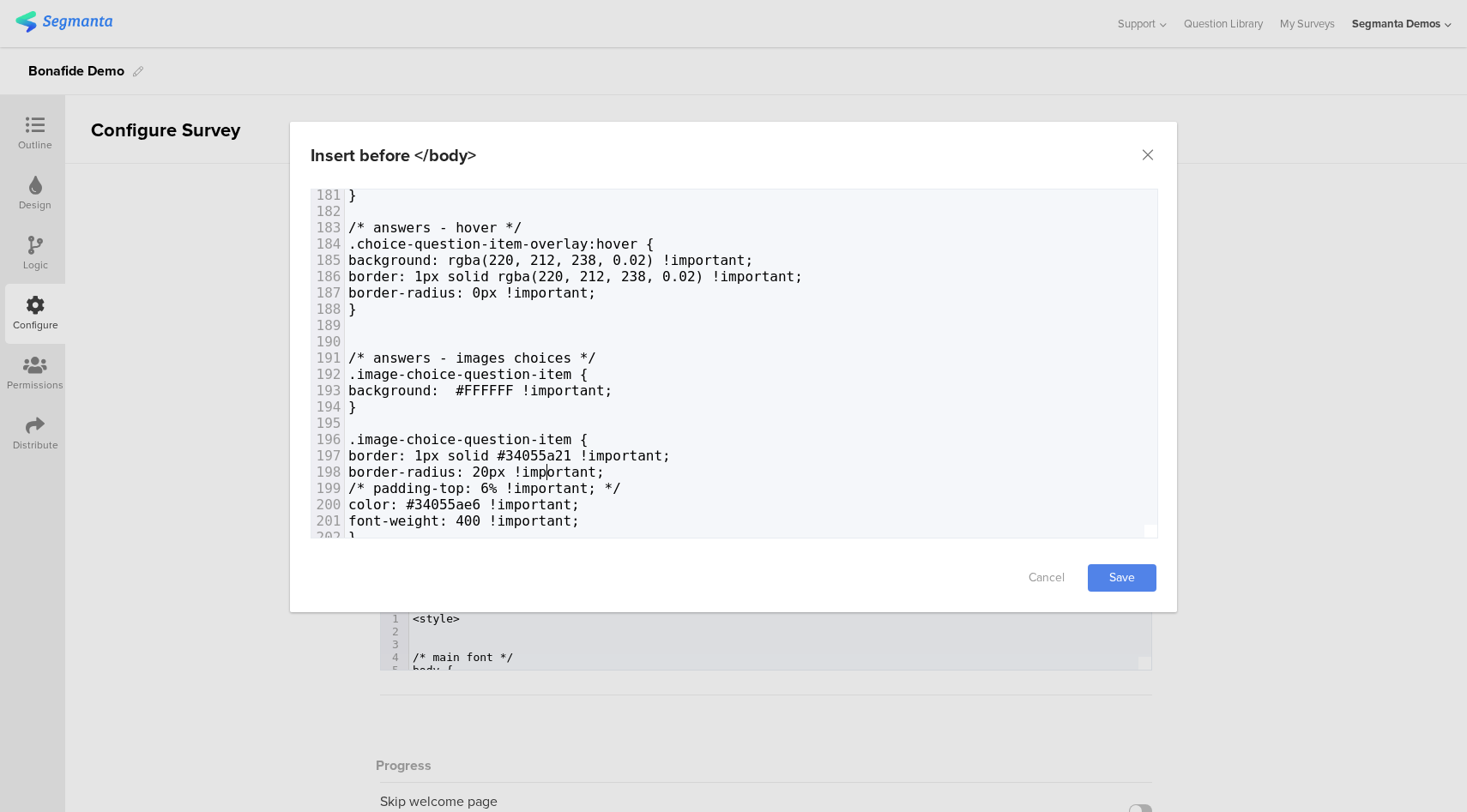
drag, startPoint x: 547, startPoint y: 467, endPoint x: 644, endPoint y: 497, distance: 101.5
click at [548, 467] on span "border-radius: 20px !important;" at bounding box center [476, 472] width 256 height 17
click at [1148, 580] on link "Save" at bounding box center [1122, 577] width 68 height 27
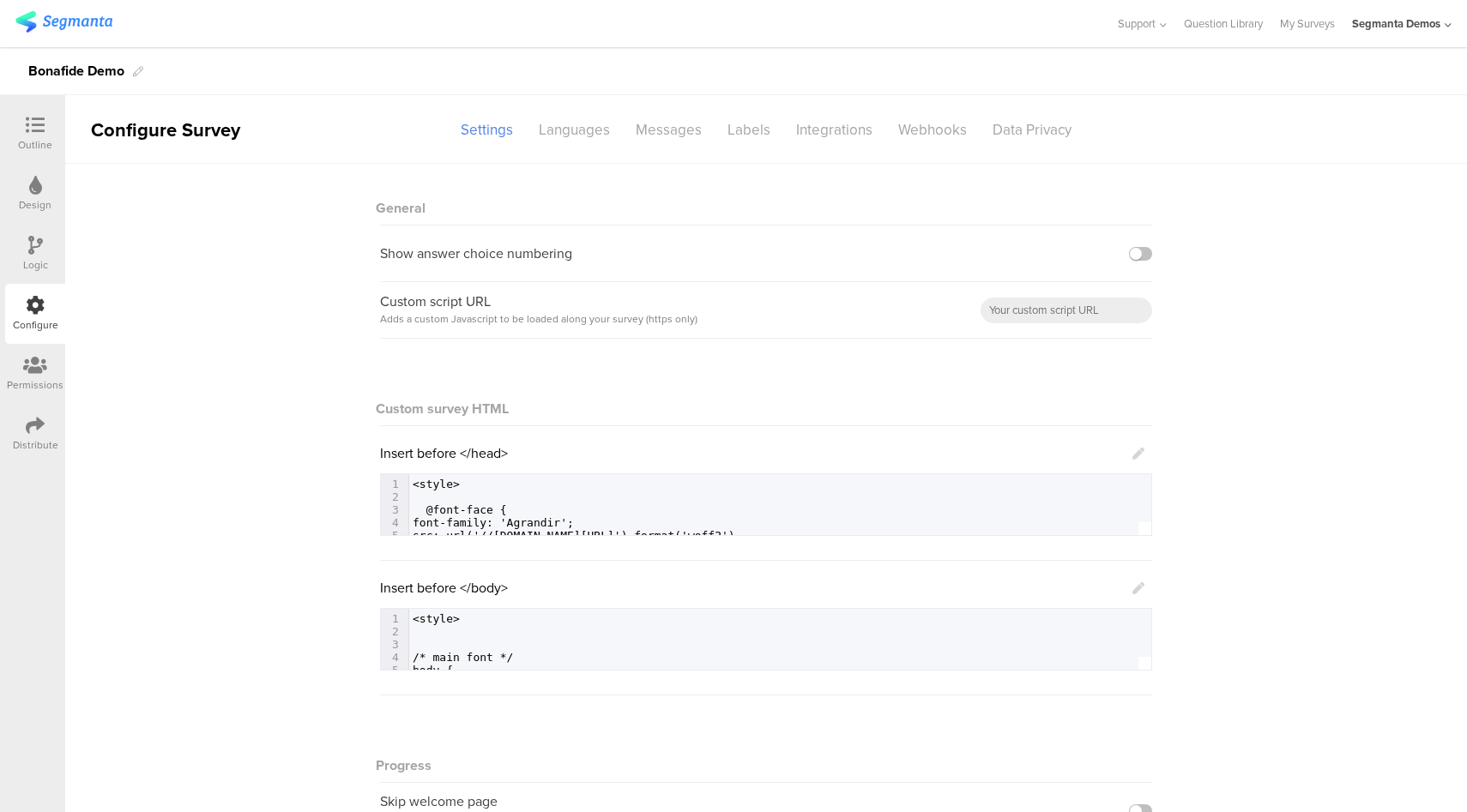
click at [39, 132] on icon at bounding box center [35, 125] width 19 height 19
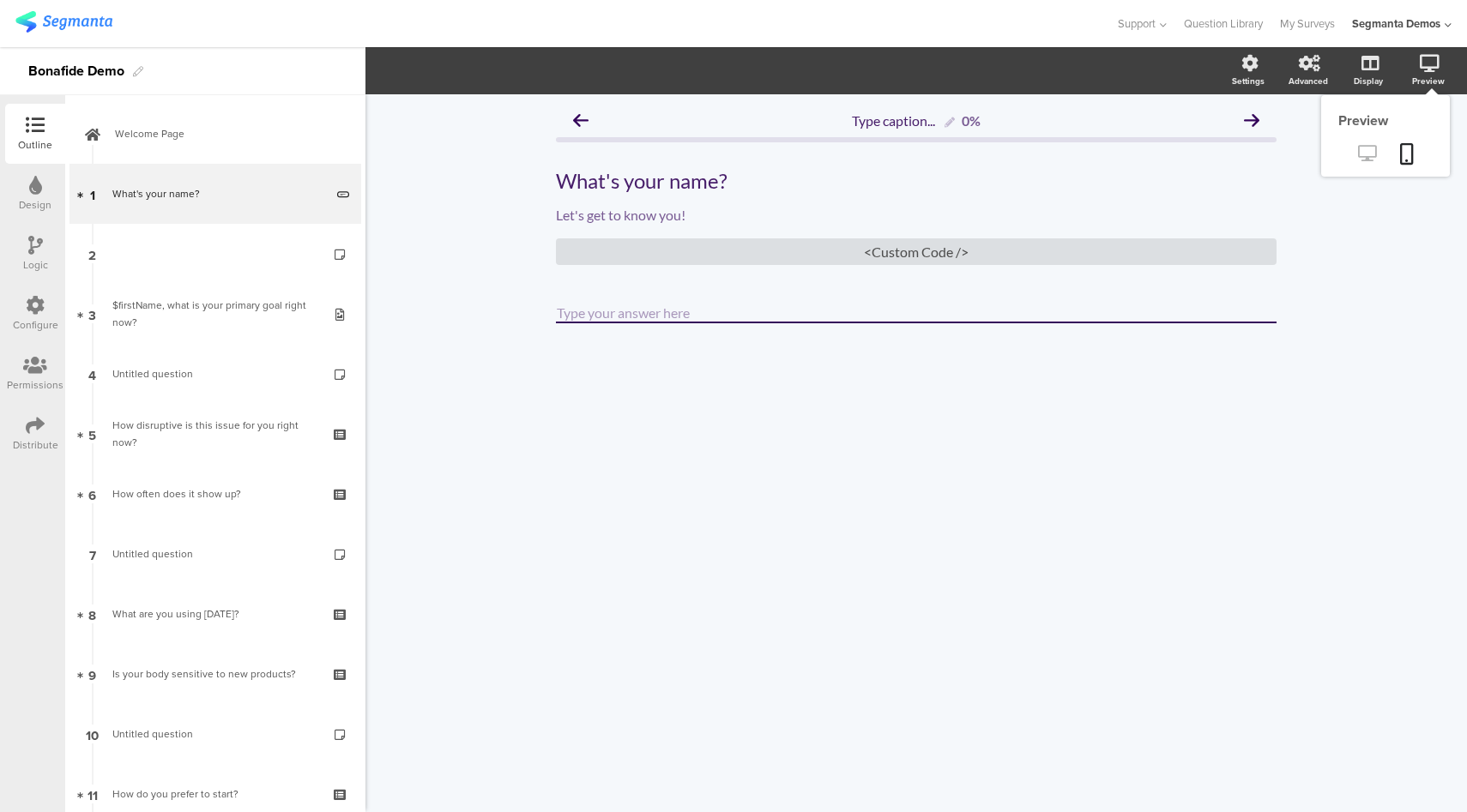
click at [1363, 153] on icon at bounding box center [1367, 153] width 18 height 17
click at [1370, 158] on icon at bounding box center [1367, 153] width 18 height 17
